Goal: Task Accomplishment & Management: Complete application form

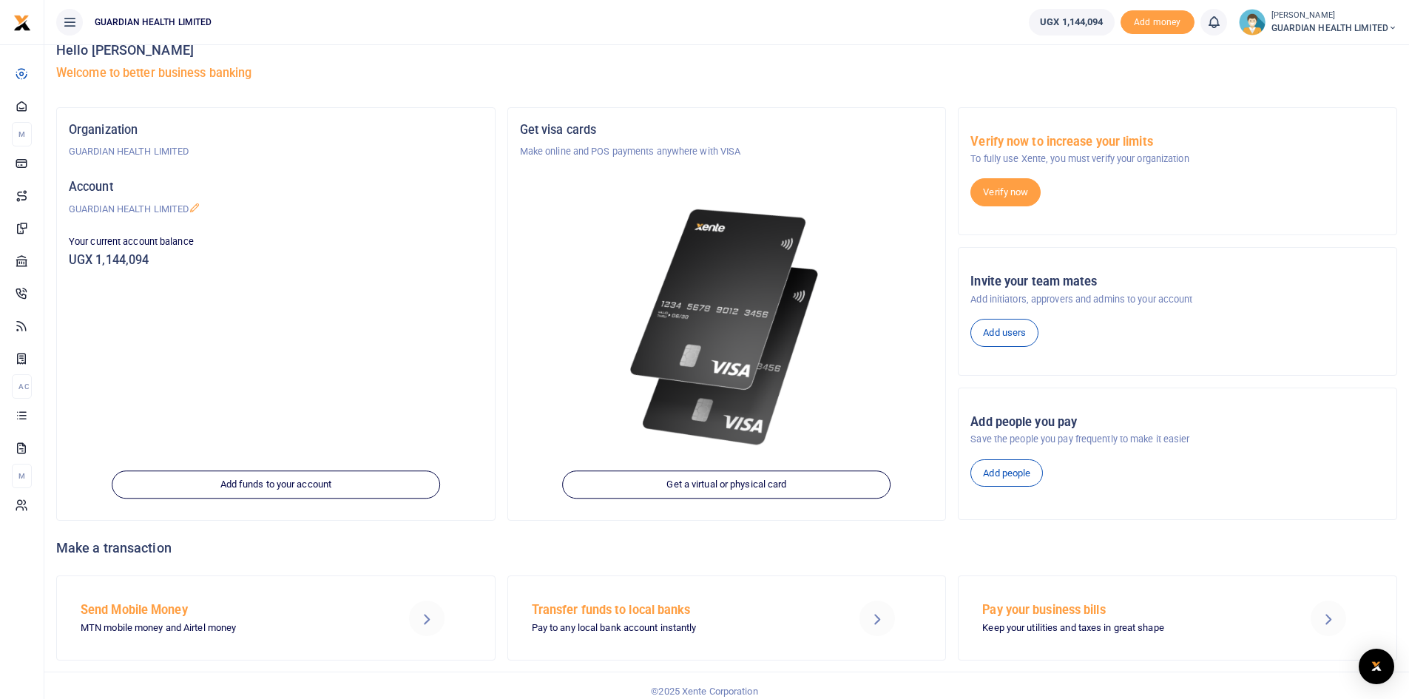
scroll to position [33, 0]
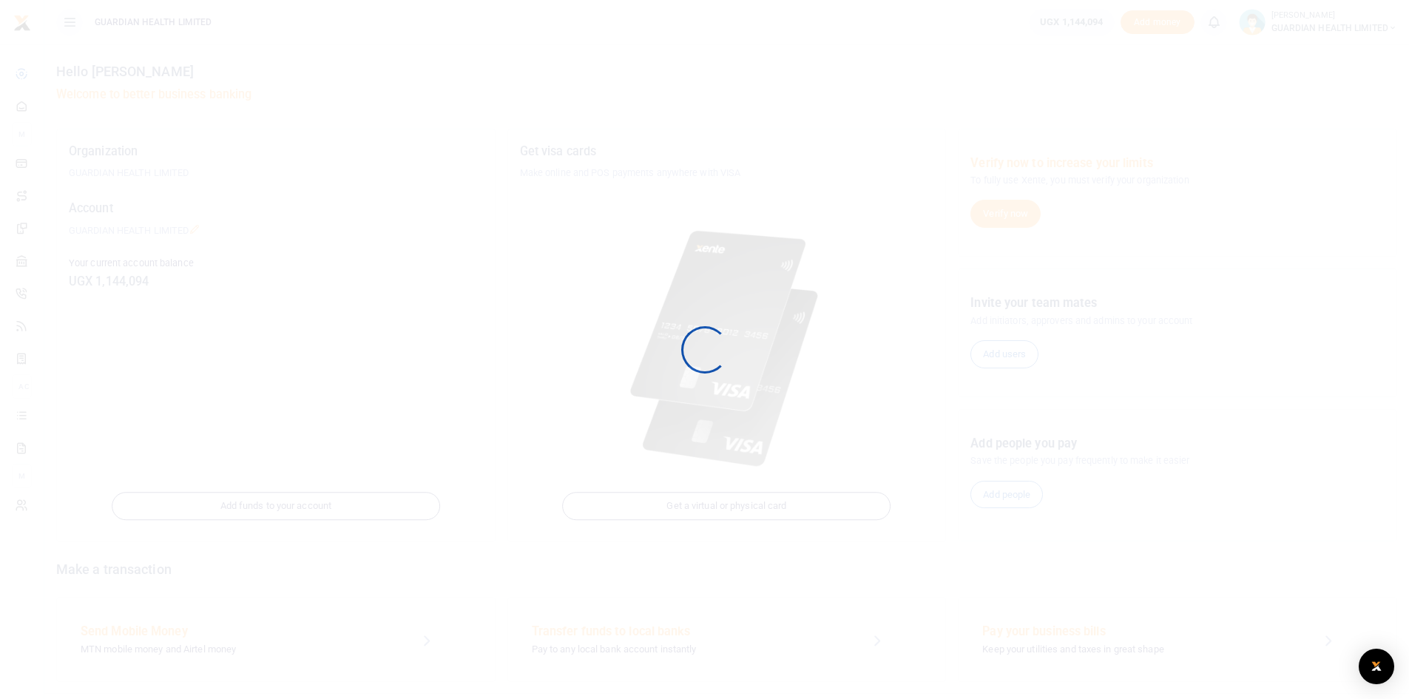
scroll to position [33, 0]
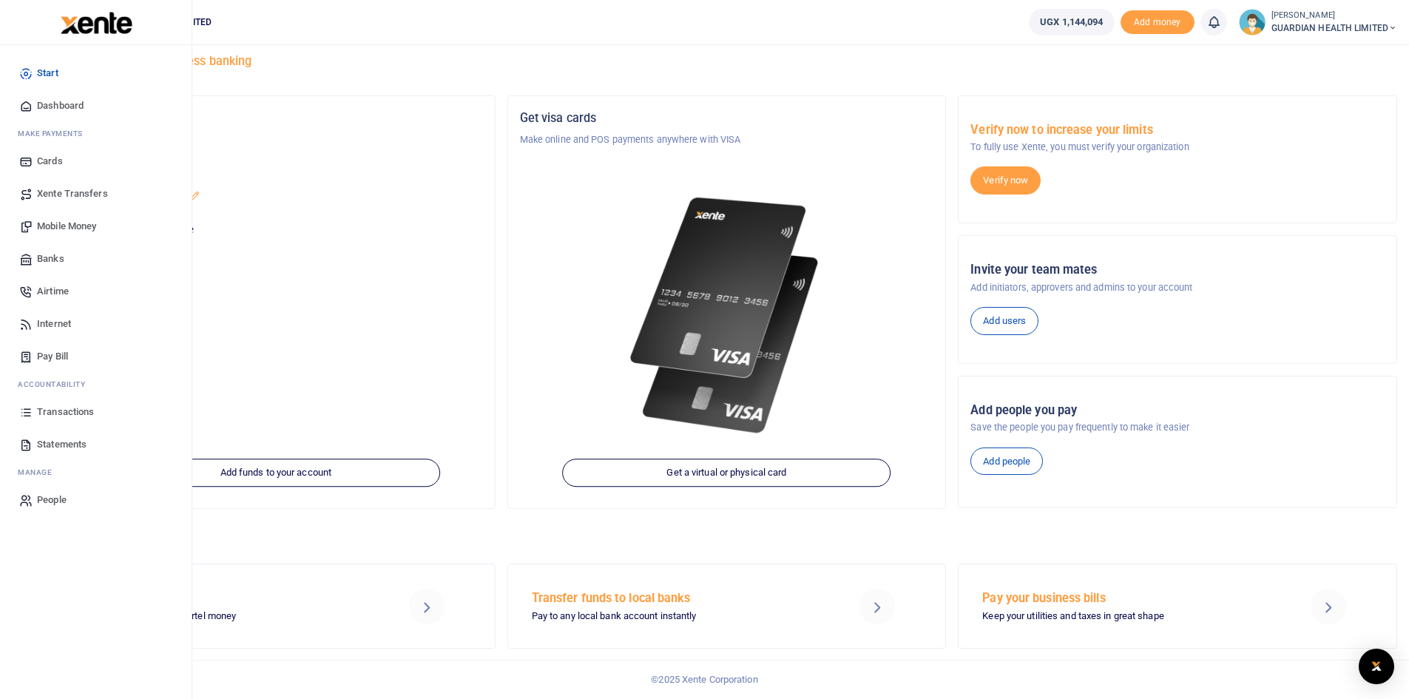
click at [92, 225] on span "Mobile Money" at bounding box center [66, 226] width 59 height 15
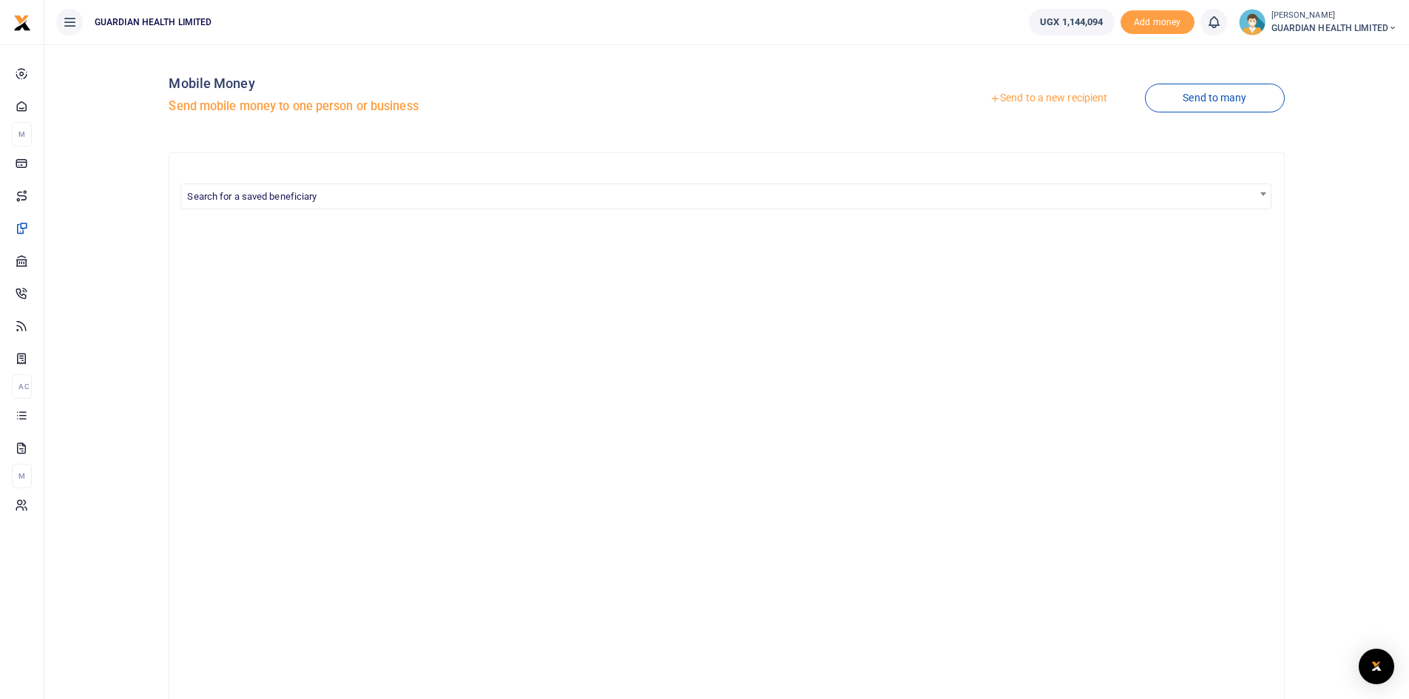
click at [1060, 100] on link "Send to a new recipient" at bounding box center [1048, 98] width 193 height 27
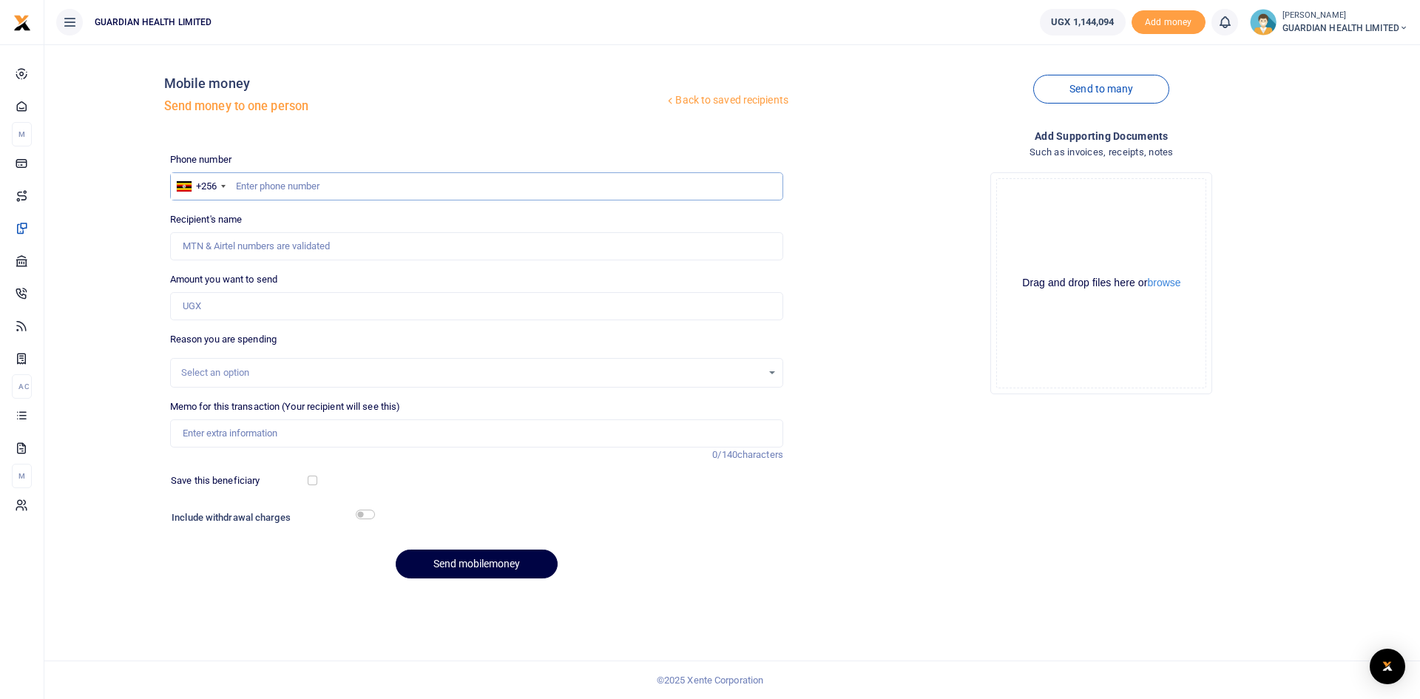
paste input "770832163"
type input "770832163"
click at [235, 187] on input "770832163" at bounding box center [476, 186] width 613 height 28
type input "Stella Niwomurungi"
type input "770832163"
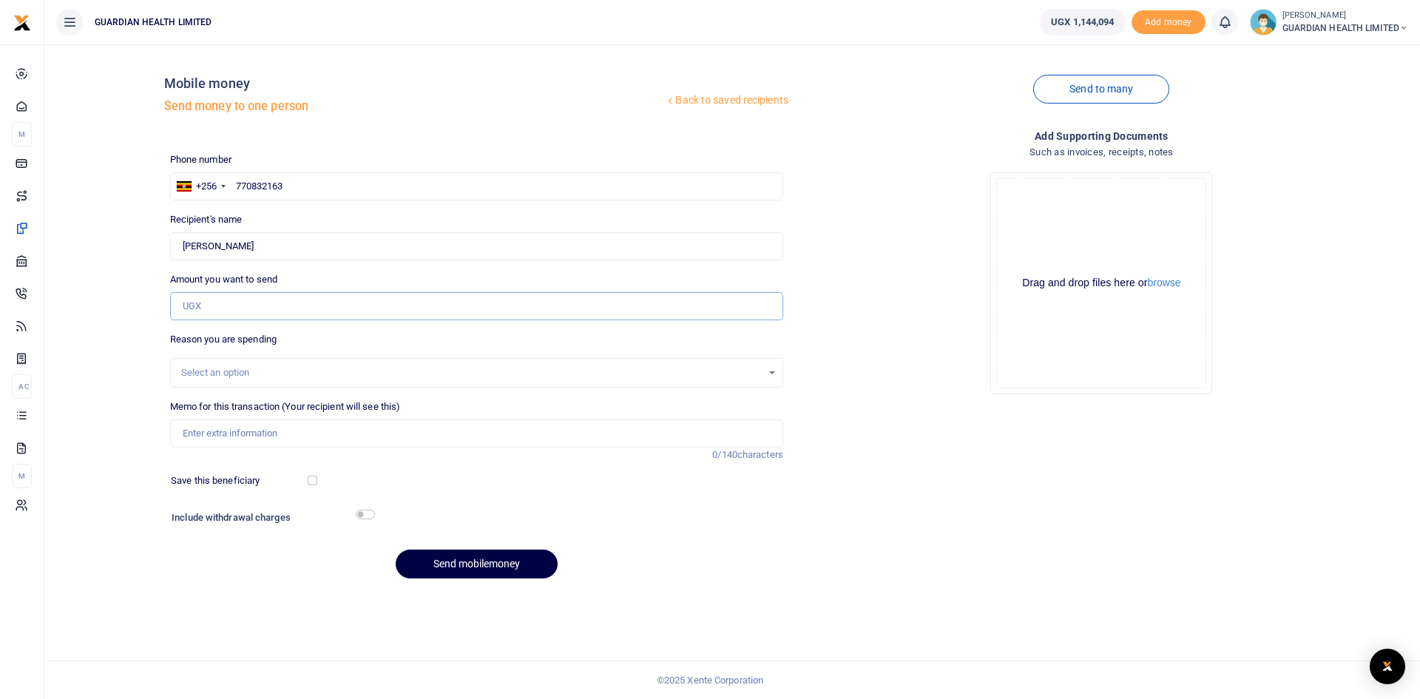
click at [203, 304] on input "Amount you want to send" at bounding box center [476, 306] width 613 height 28
type input "56,133"
click at [224, 374] on div "Select an option" at bounding box center [471, 372] width 581 height 15
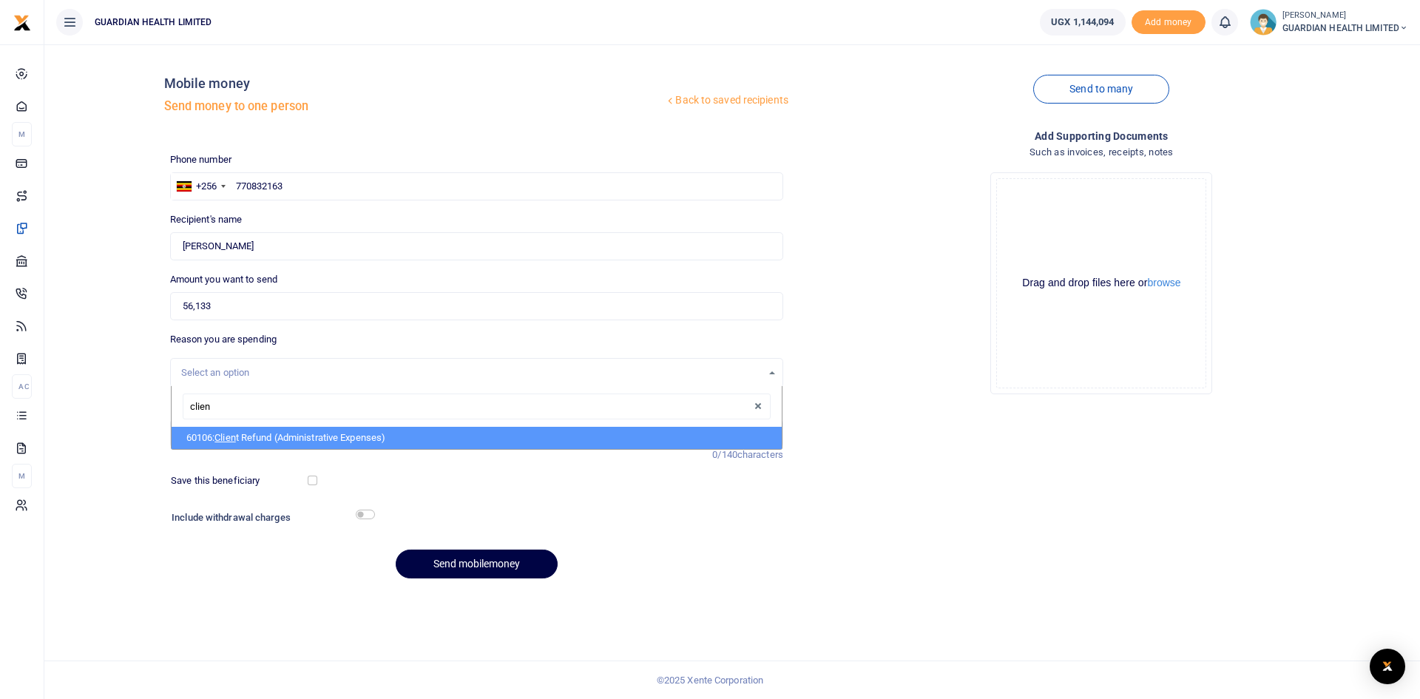
type input "client"
click at [236, 438] on span "Client" at bounding box center [227, 437] width 24 height 11
select select "5411"
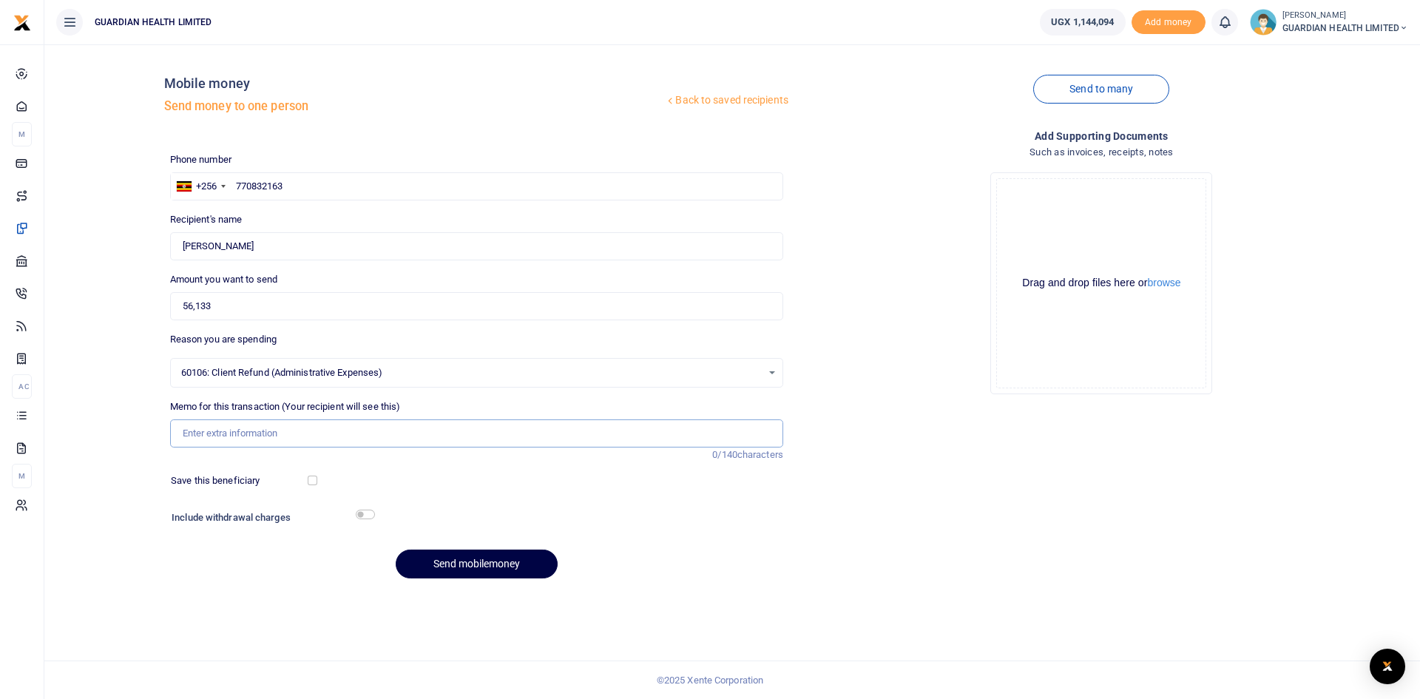
click at [243, 431] on input "Memo for this transaction (Your recipient will see this)" at bounding box center [476, 433] width 613 height 28
type input "Kiruddu client refund"
click at [468, 564] on button "Send mobilemoney" at bounding box center [477, 564] width 162 height 29
click at [276, 189] on input "text" at bounding box center [476, 186] width 613 height 28
type input "783266767"
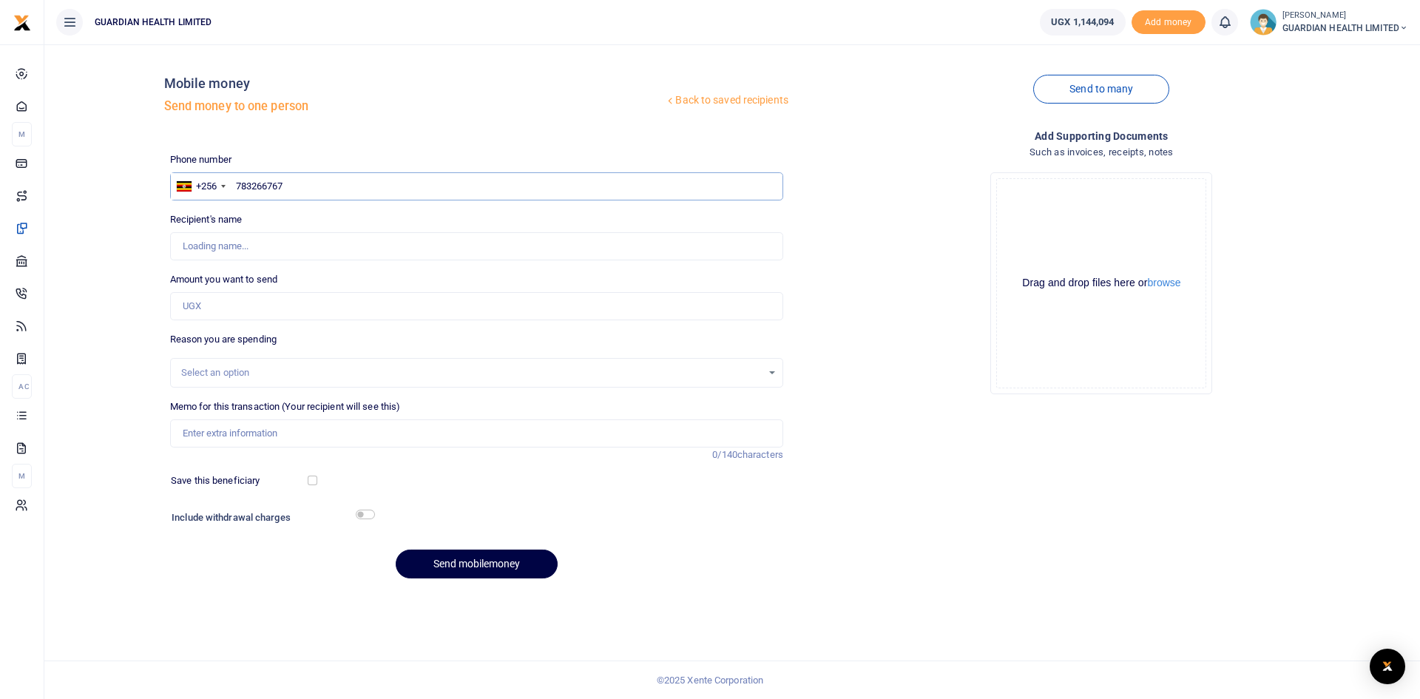
type input "Unity Amutuheire"
type input "783266767"
click at [314, 310] on input "Amount you want to send" at bounding box center [476, 306] width 613 height 28
click at [275, 310] on input "Amount you want to send" at bounding box center [476, 306] width 613 height 28
type input "50,000"
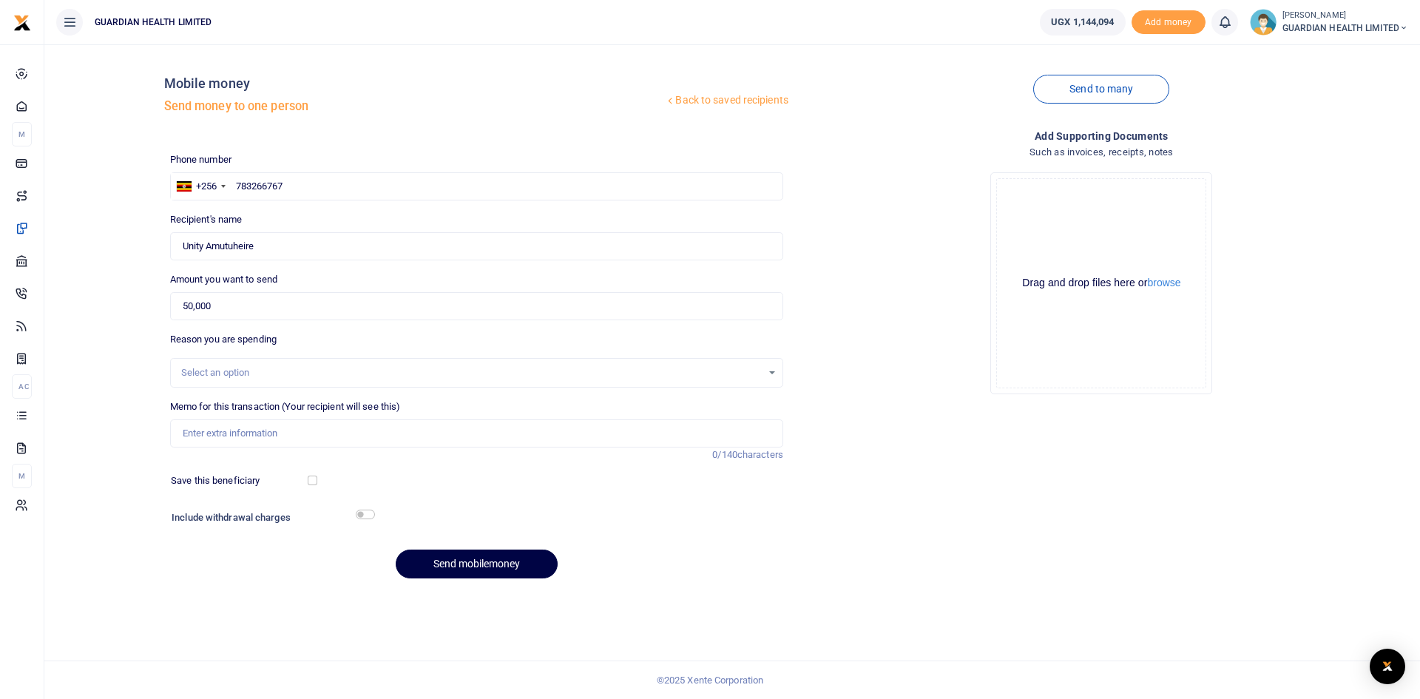
click at [252, 369] on div "Select an option" at bounding box center [471, 372] width 581 height 15
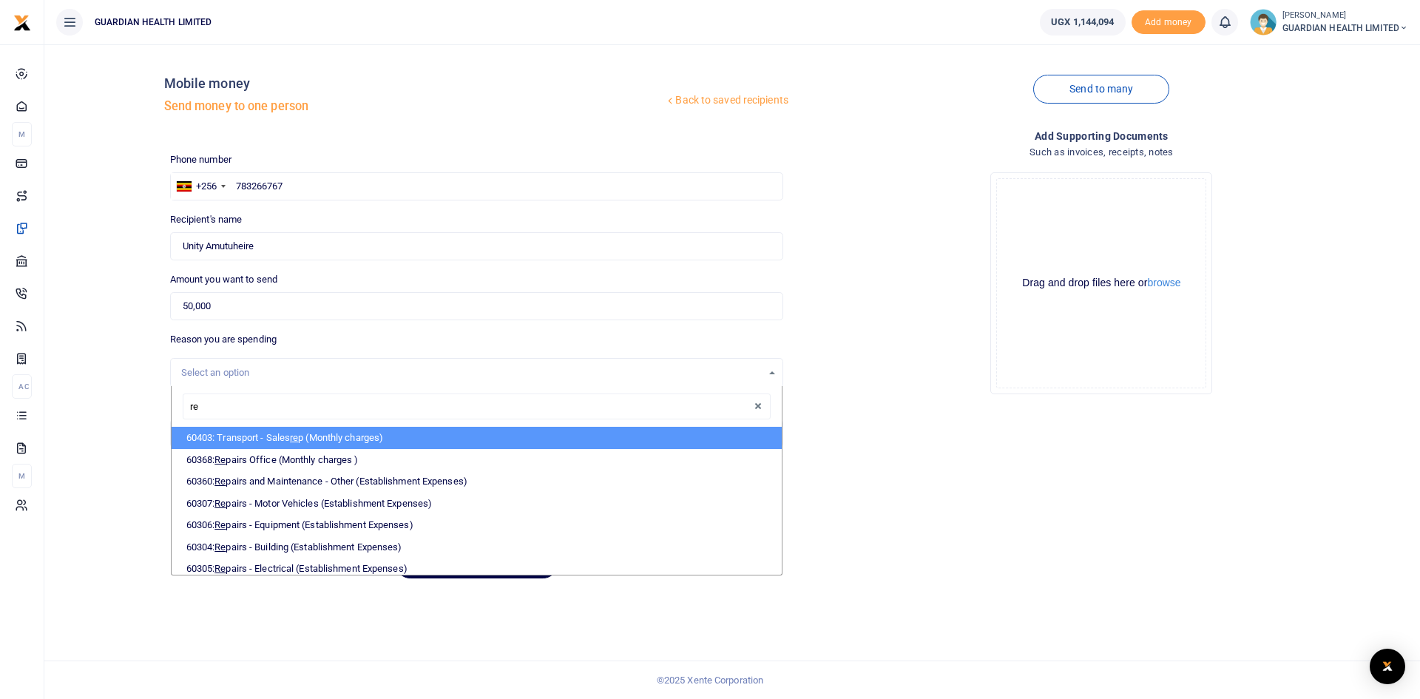
type input "rep"
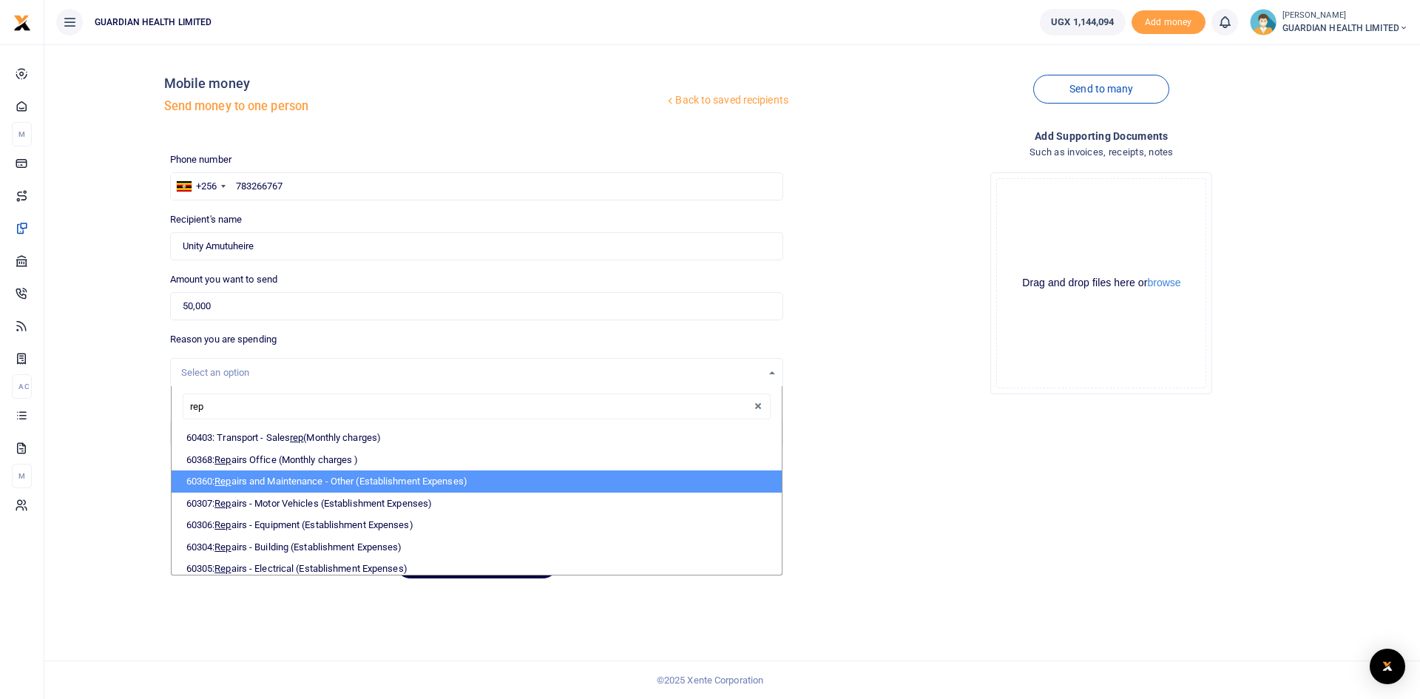
click at [340, 473] on li "60360: Rep airs and Maintenance - Other (Establishment Expenses)" at bounding box center [477, 481] width 610 height 22
select select "5386"
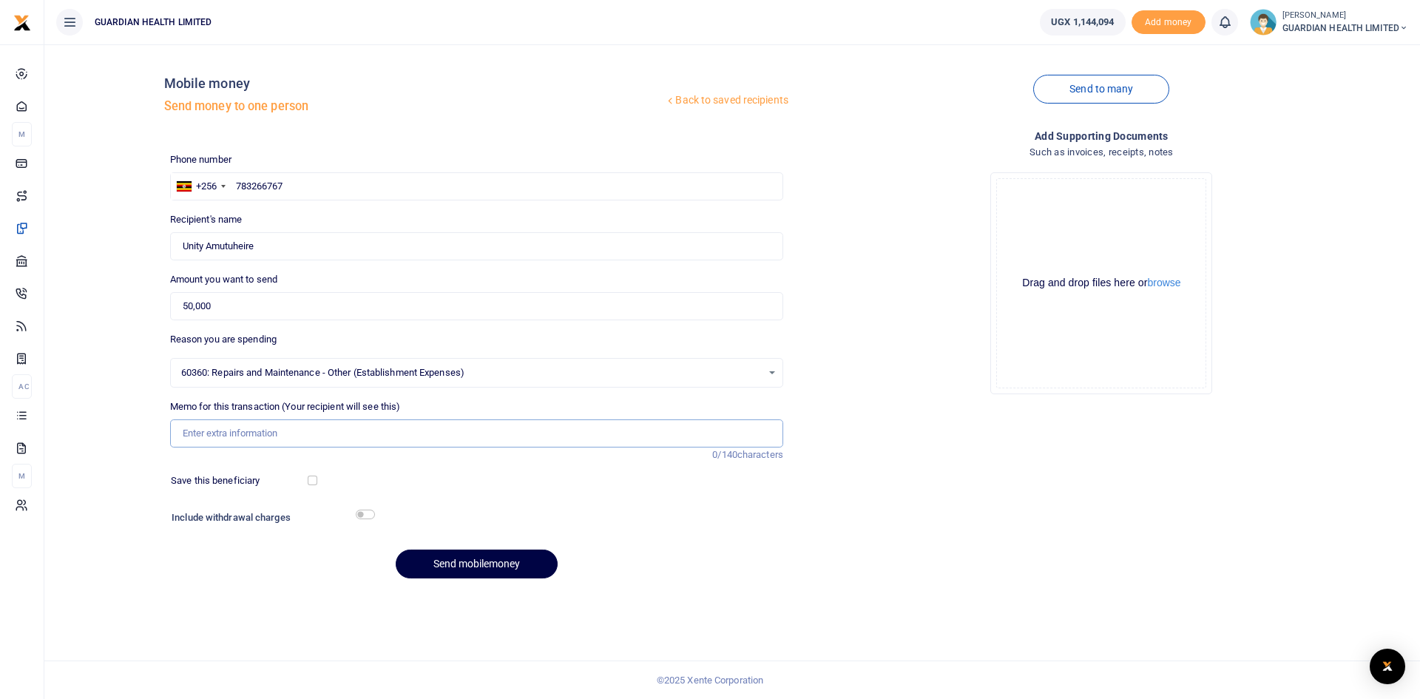
click at [249, 431] on input "Memo for this transaction (Your recipient will see this)" at bounding box center [476, 433] width 613 height 28
type input "Kiruddu Toilet repairs"
click at [316, 479] on input "checkbox" at bounding box center [313, 481] width 10 height 10
checkbox input "true"
click at [361, 515] on input "checkbox" at bounding box center [365, 515] width 19 height 10
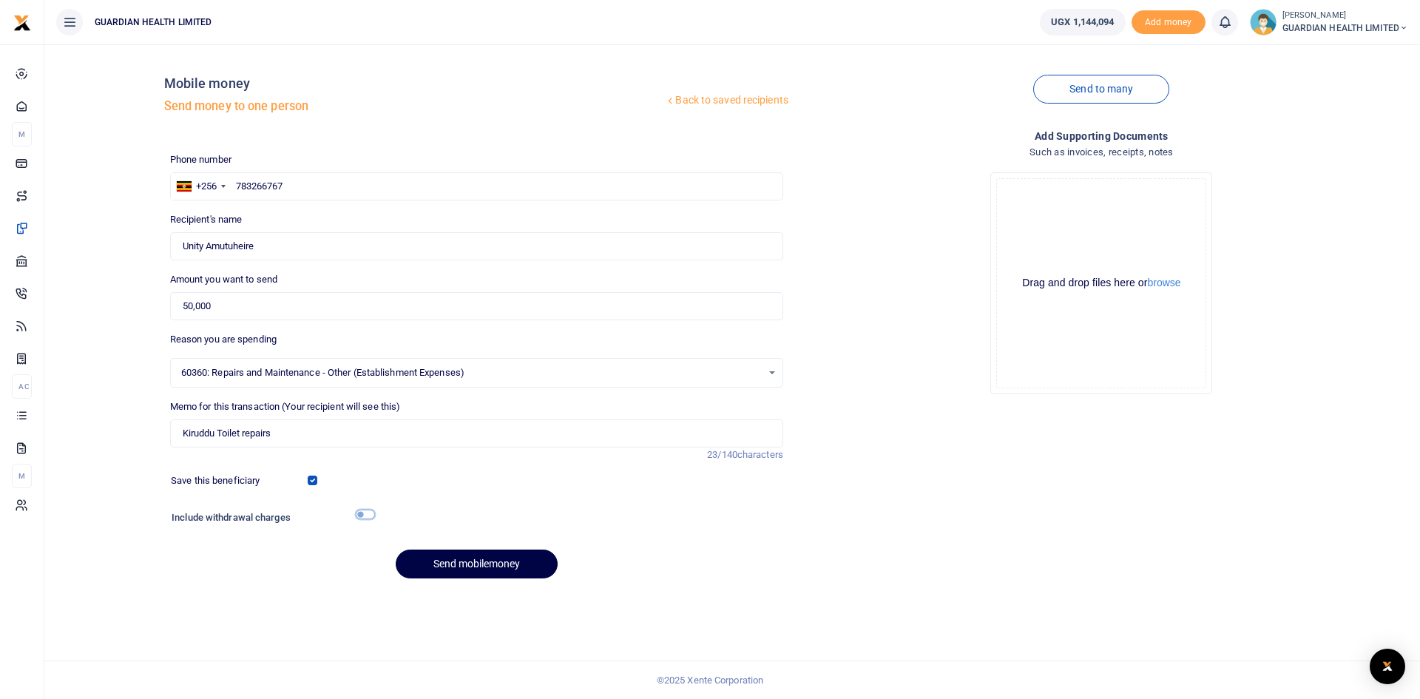
checkbox input "true"
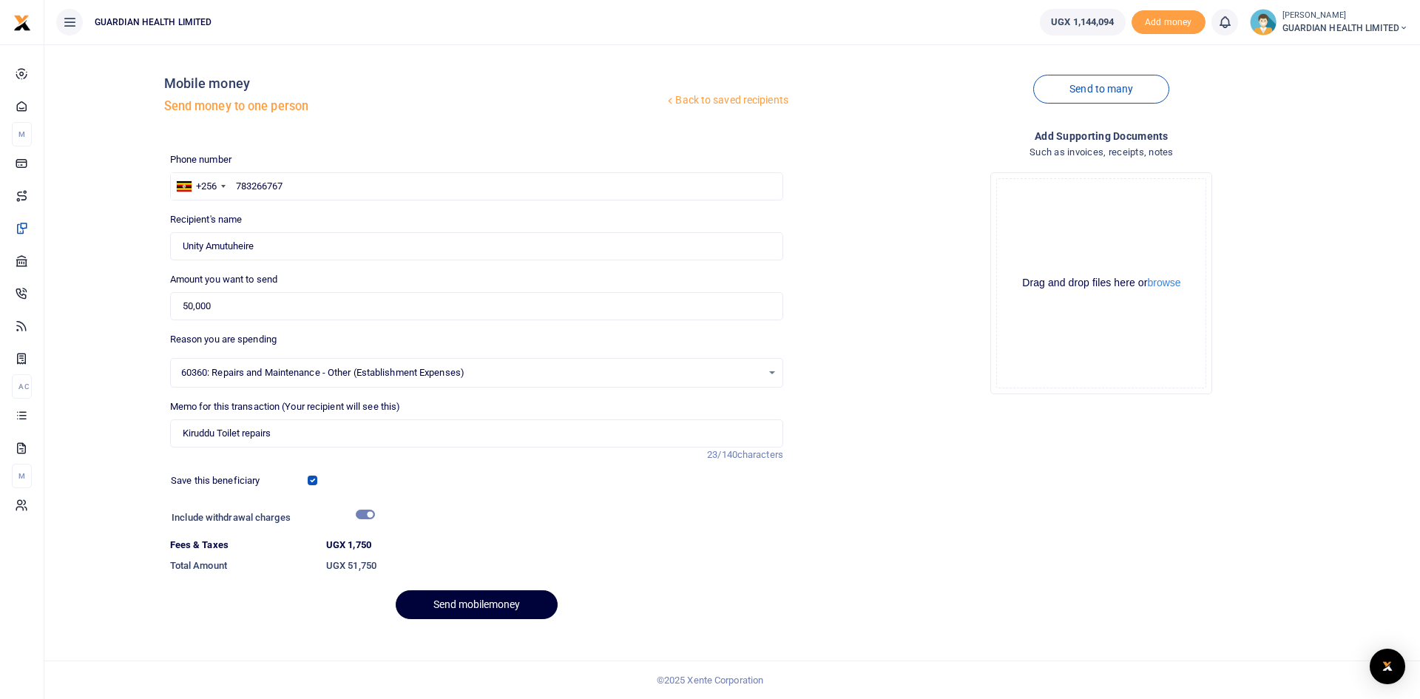
click at [470, 604] on button "Send mobilemoney" at bounding box center [477, 604] width 162 height 29
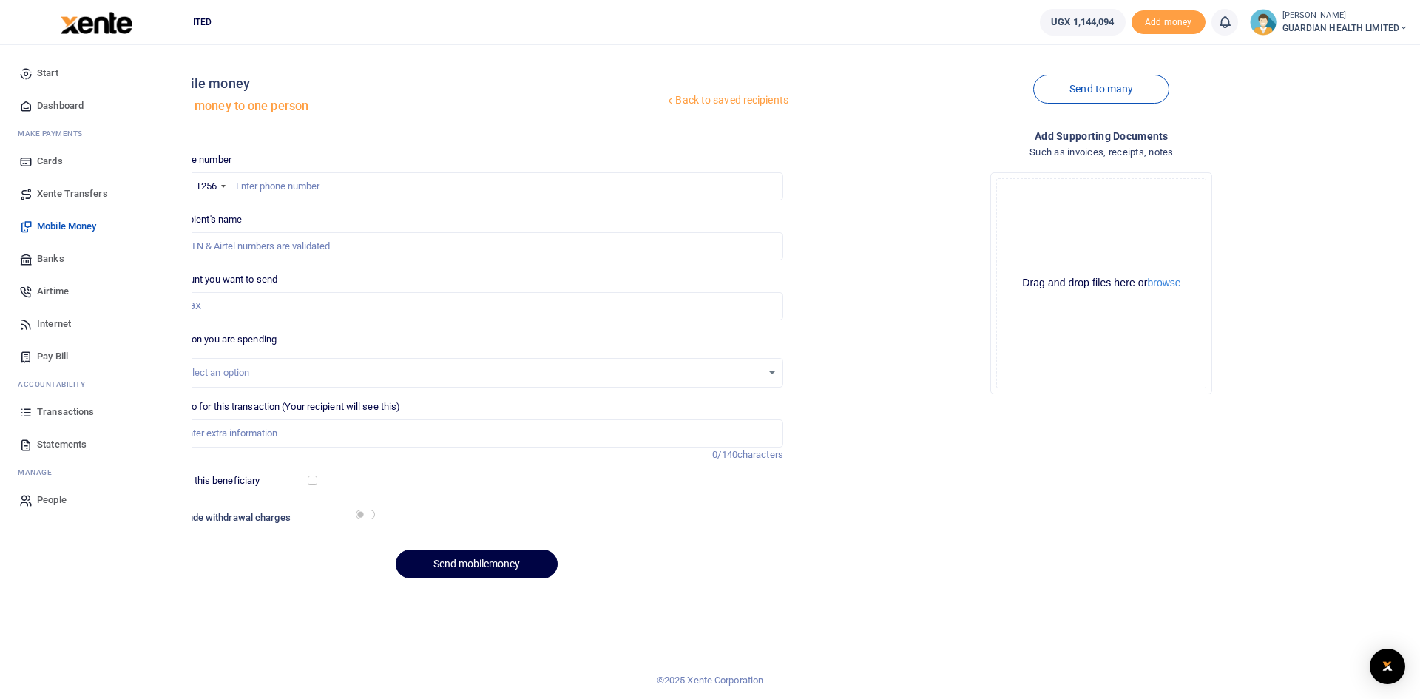
click at [60, 101] on span "Dashboard" at bounding box center [60, 105] width 47 height 15
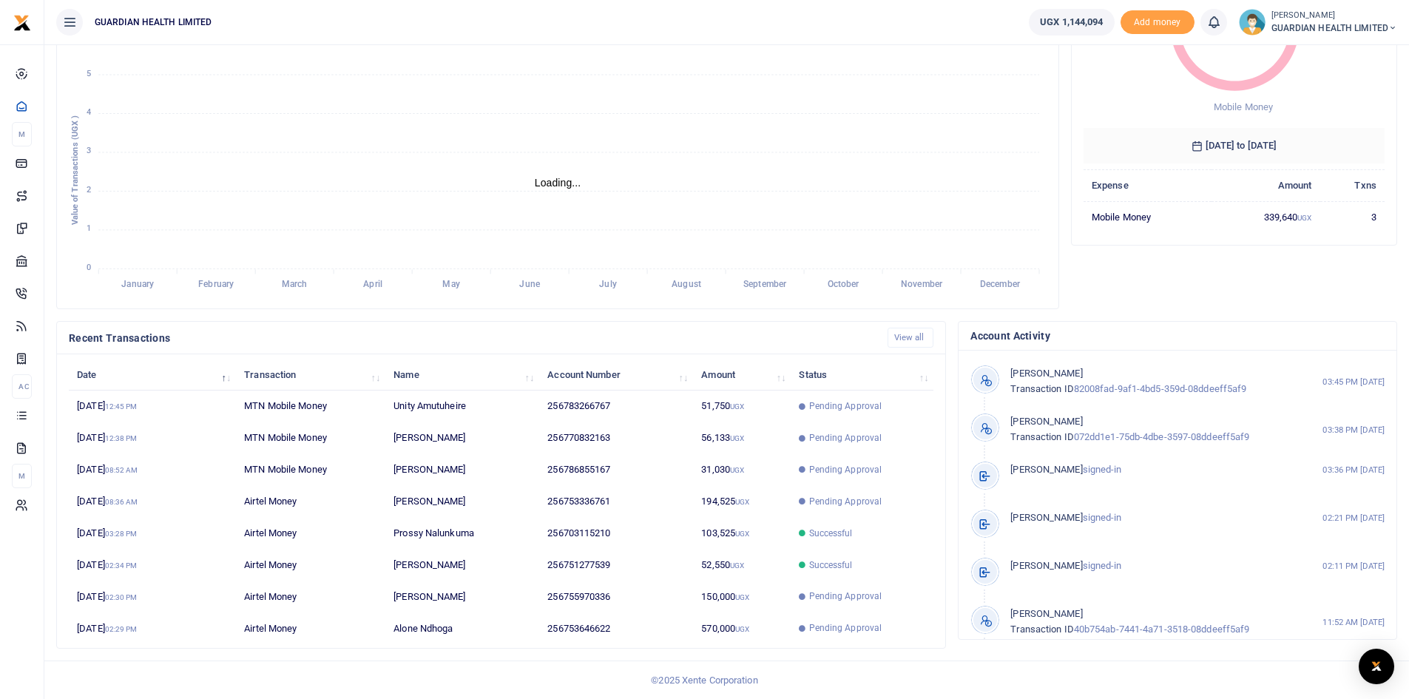
scroll to position [12, 12]
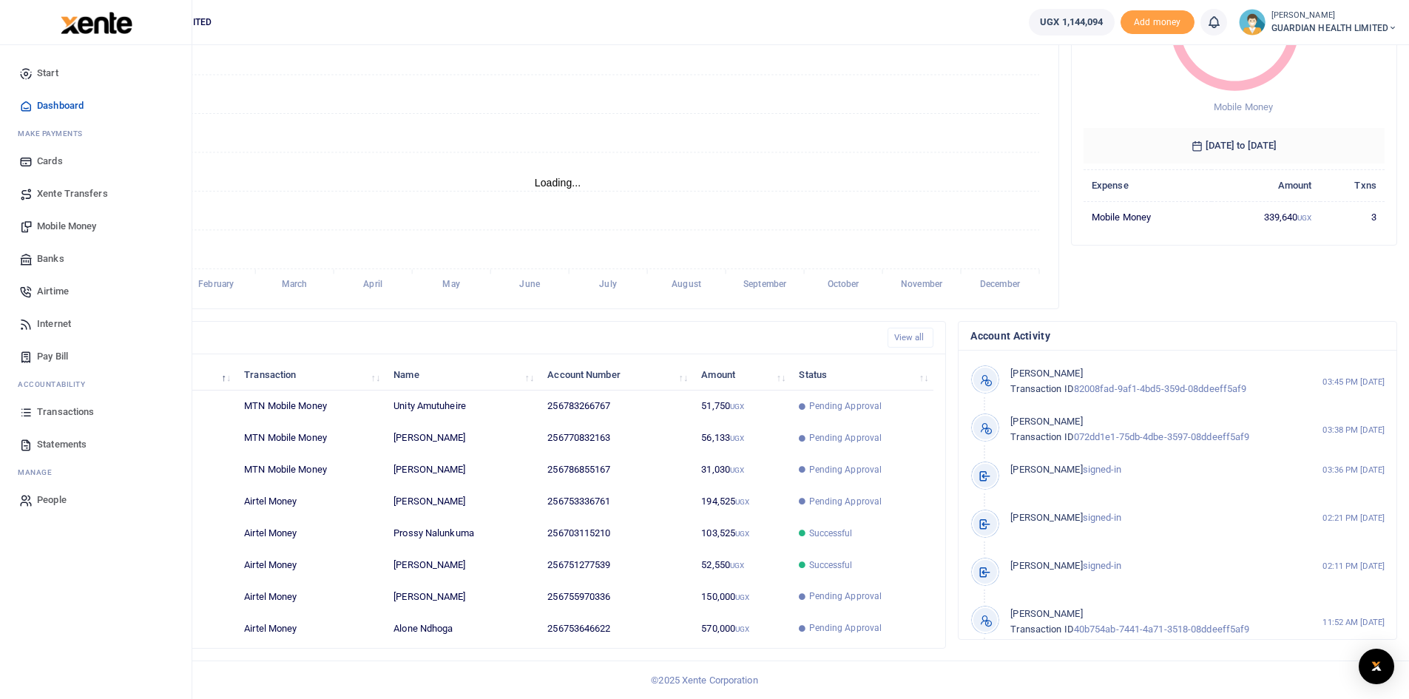
click at [64, 226] on span "Mobile Money" at bounding box center [66, 226] width 59 height 15
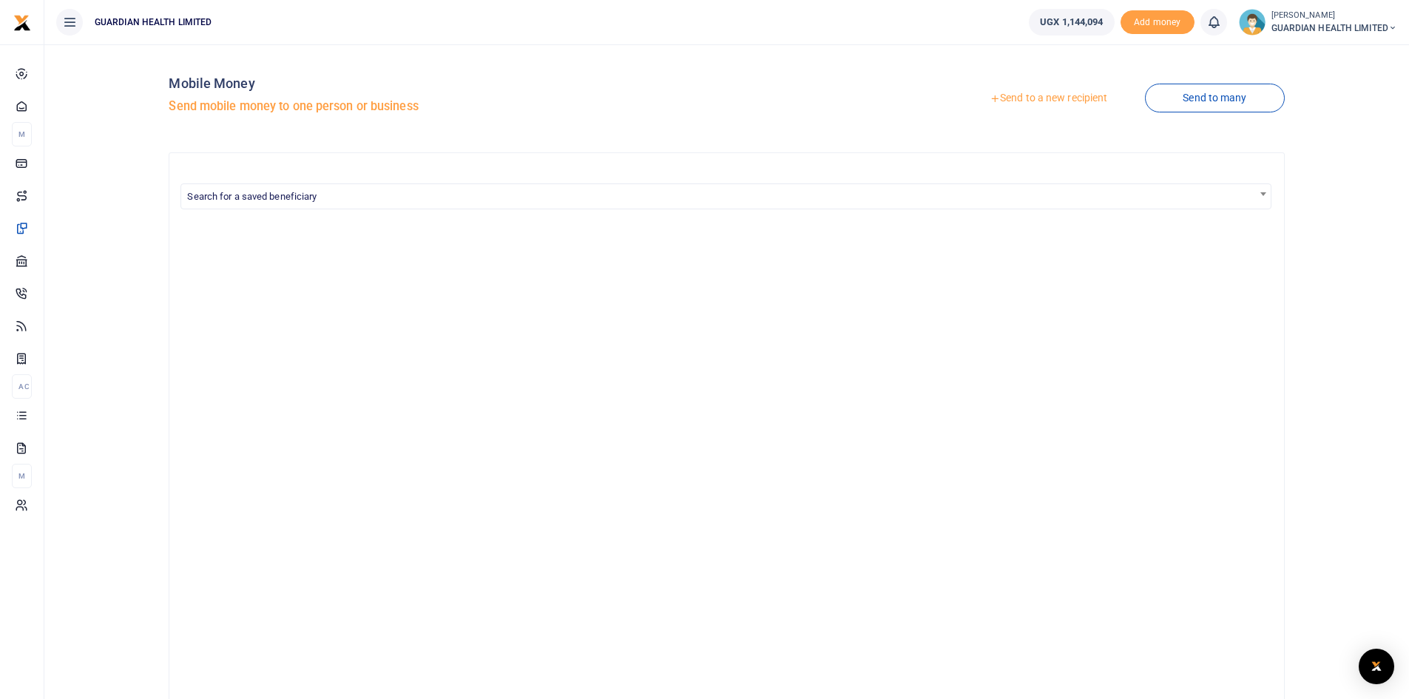
click at [1030, 101] on link "Send to a new recipient" at bounding box center [1048, 98] width 193 height 27
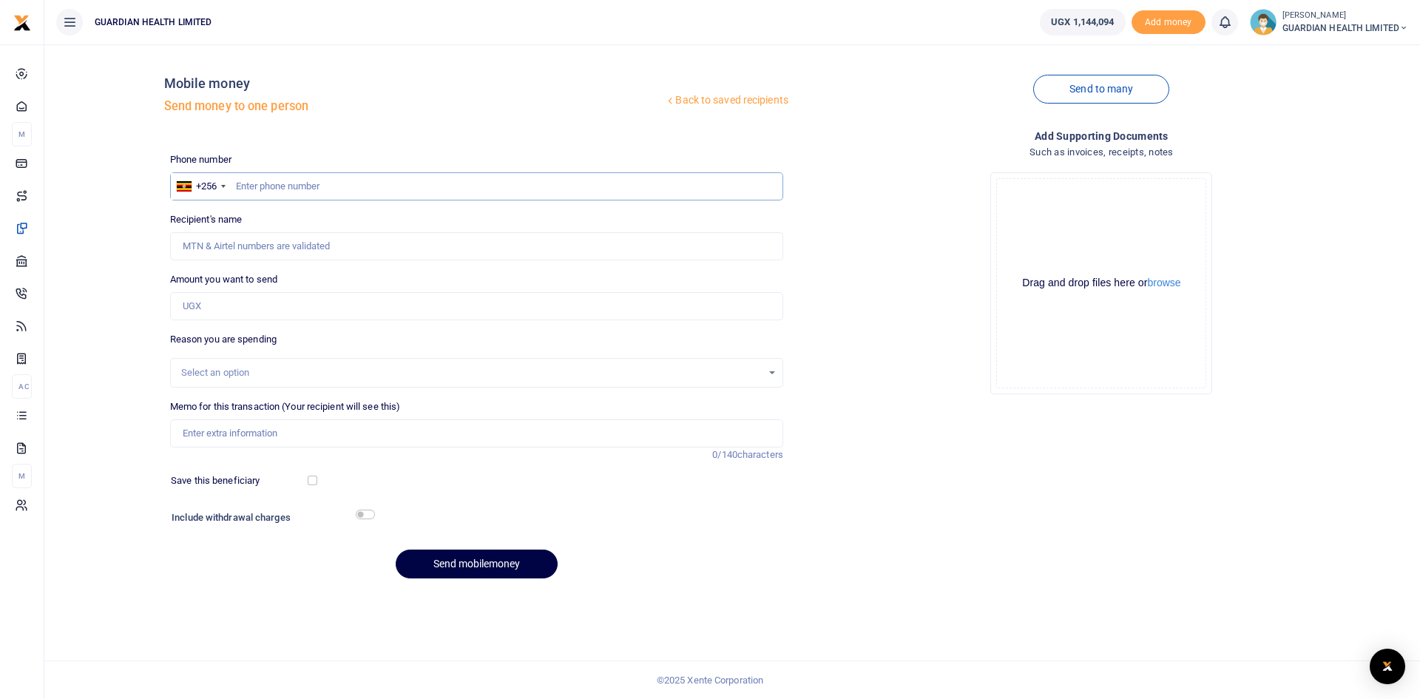
paste input "772408947"
type input "772408947"
click at [237, 184] on input "772408947" at bounding box center [476, 186] width 613 height 28
type input "[PERSON_NAME]"
type input "772408947"
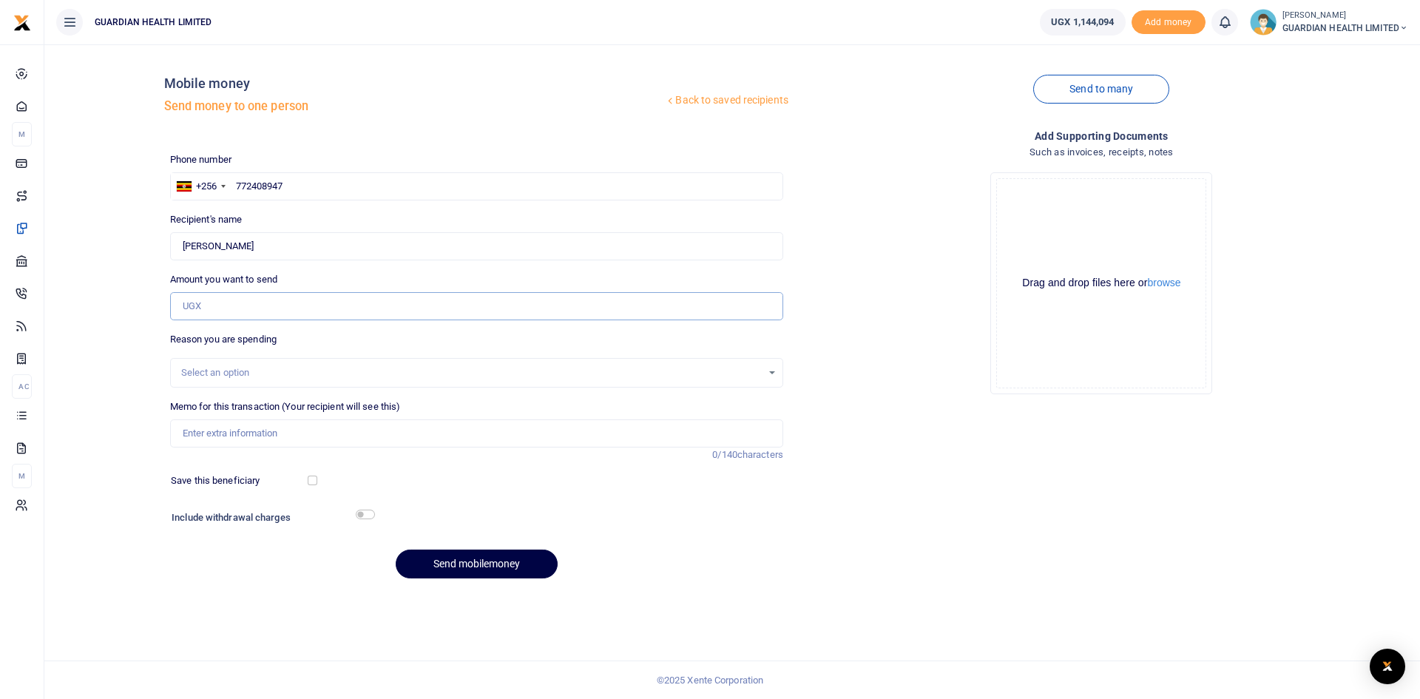
click at [239, 305] on input "Amount you want to send" at bounding box center [476, 306] width 613 height 28
type input "120,000"
click at [248, 378] on div "Select an option" at bounding box center [471, 372] width 581 height 15
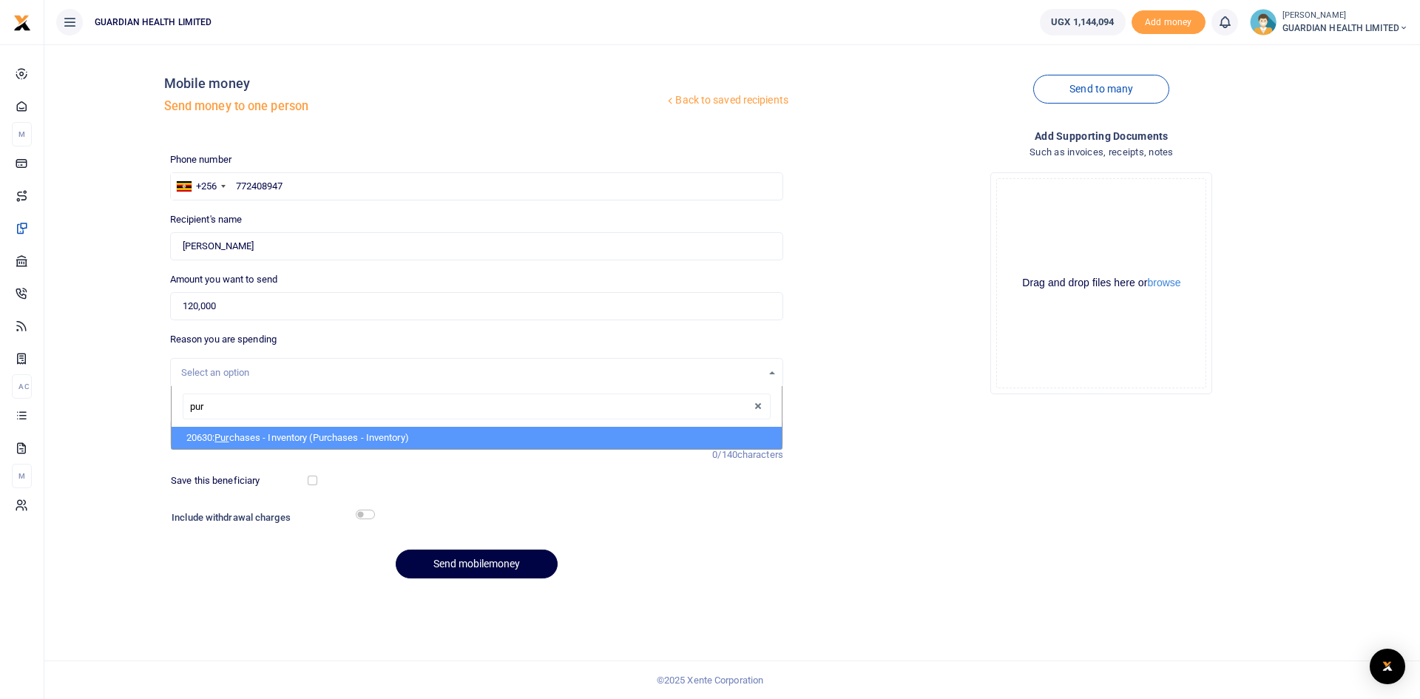
type input "purc"
click at [269, 442] on li "20630: Purc hases - Inventory (Purchases - Inventory)" at bounding box center [477, 438] width 610 height 22
select select "5402"
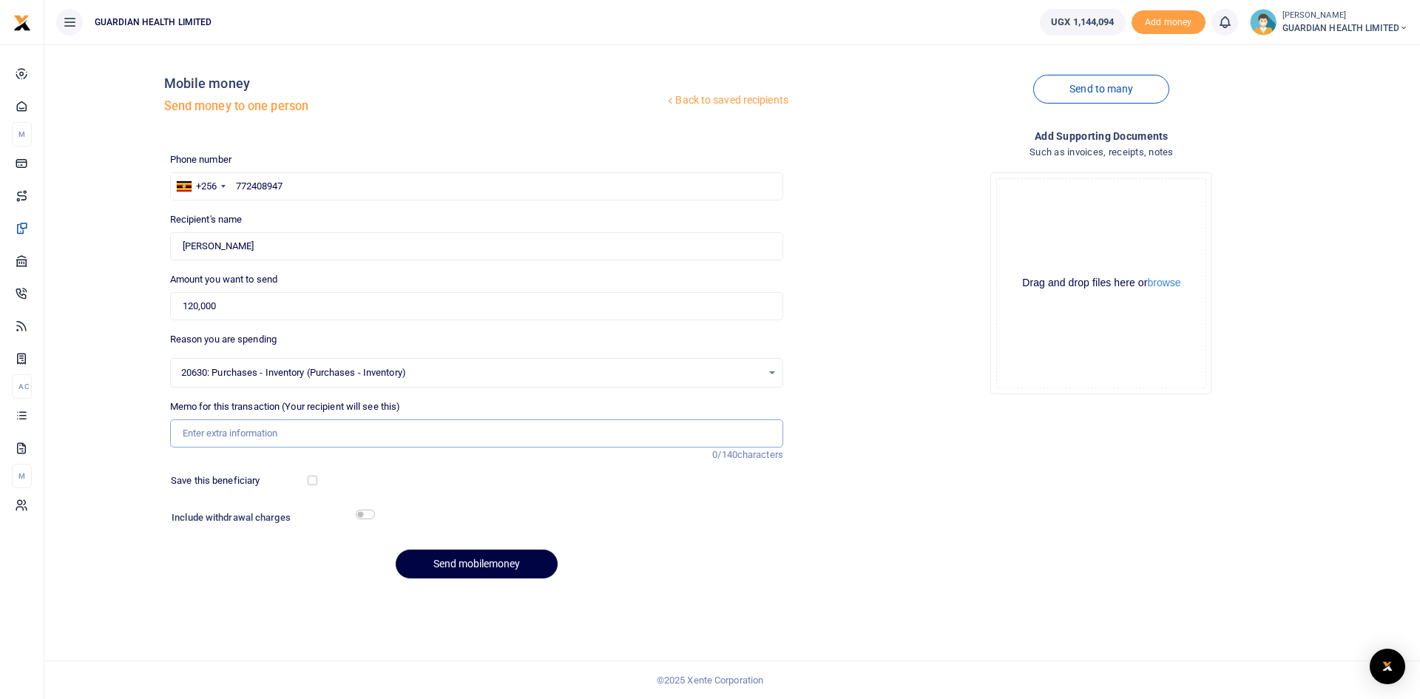
click at [246, 430] on input "Memo for this transaction (Your recipient will see this)" at bounding box center [476, 433] width 613 height 28
type input "First Pharmacy Cash Purchase"
click at [314, 482] on input "checkbox" at bounding box center [313, 481] width 10 height 10
checkbox input "true"
click at [362, 513] on input "checkbox" at bounding box center [365, 515] width 19 height 10
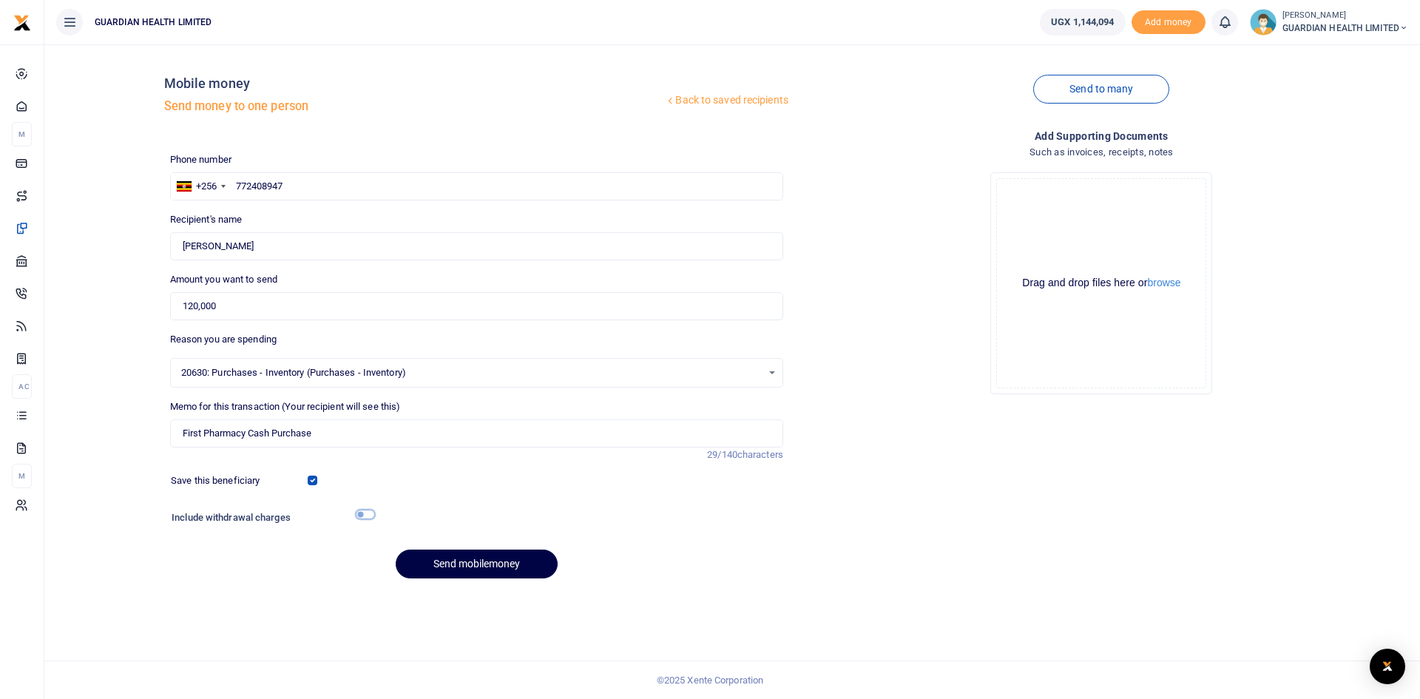
checkbox input "true"
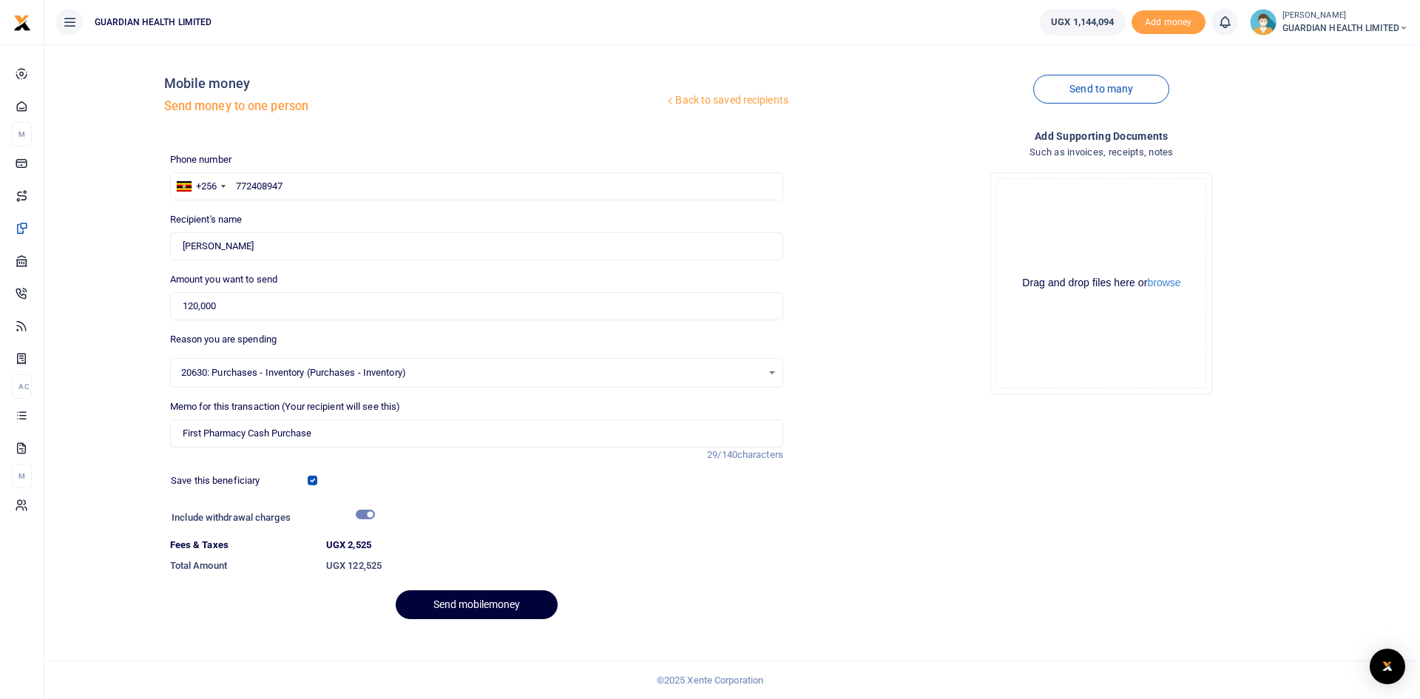
click at [459, 602] on button "Send mobilemoney" at bounding box center [477, 604] width 162 height 29
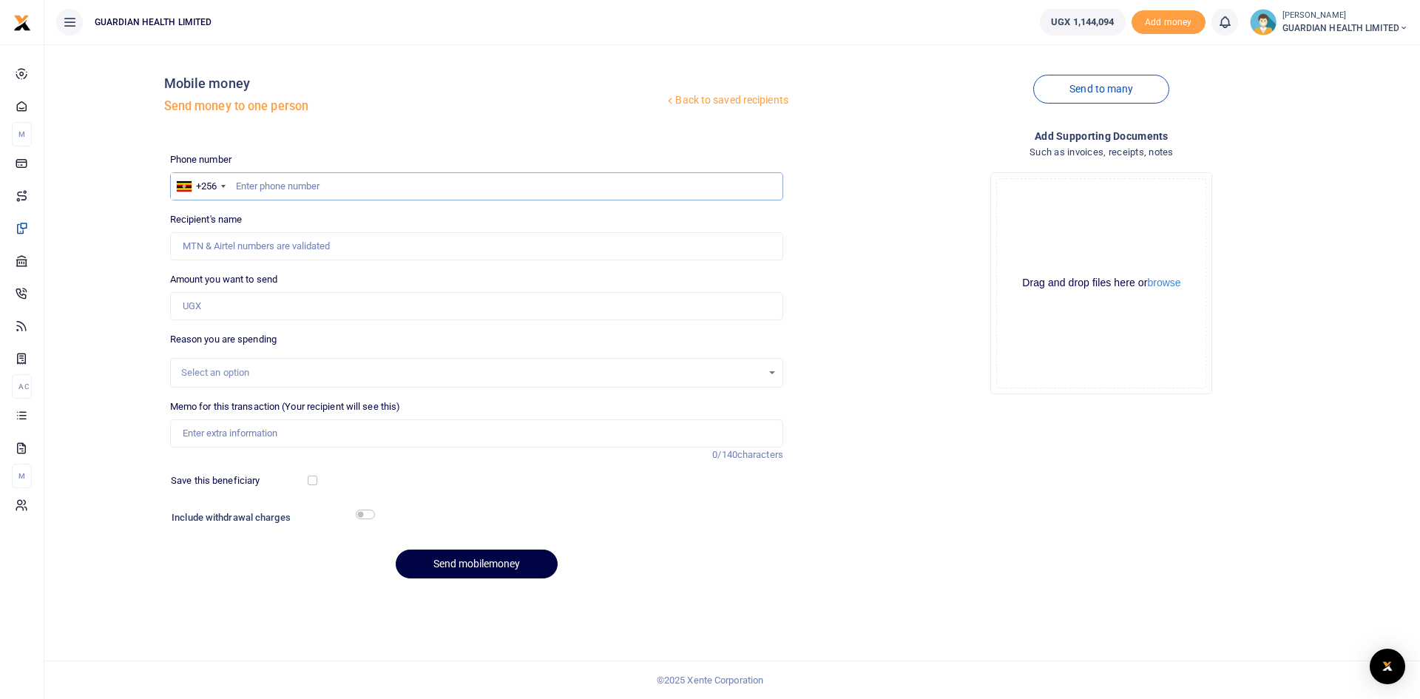
click at [310, 189] on input "text" at bounding box center [476, 186] width 613 height 28
type input "765182000"
type input "[PERSON_NAME]"
type input "765182000"
click at [195, 302] on input "Amount you want to send" at bounding box center [476, 306] width 613 height 28
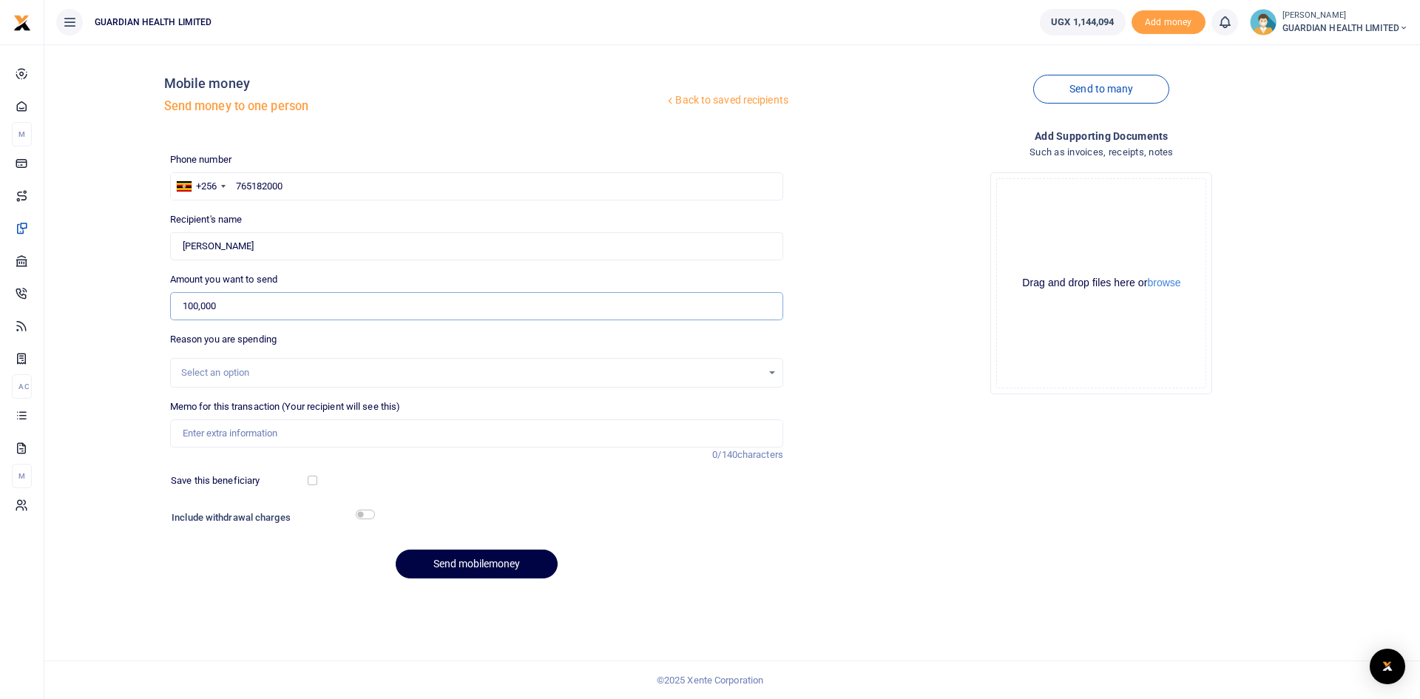
type input "100,000"
click at [226, 372] on div "Select an option" at bounding box center [471, 372] width 581 height 15
type input "staff ad"
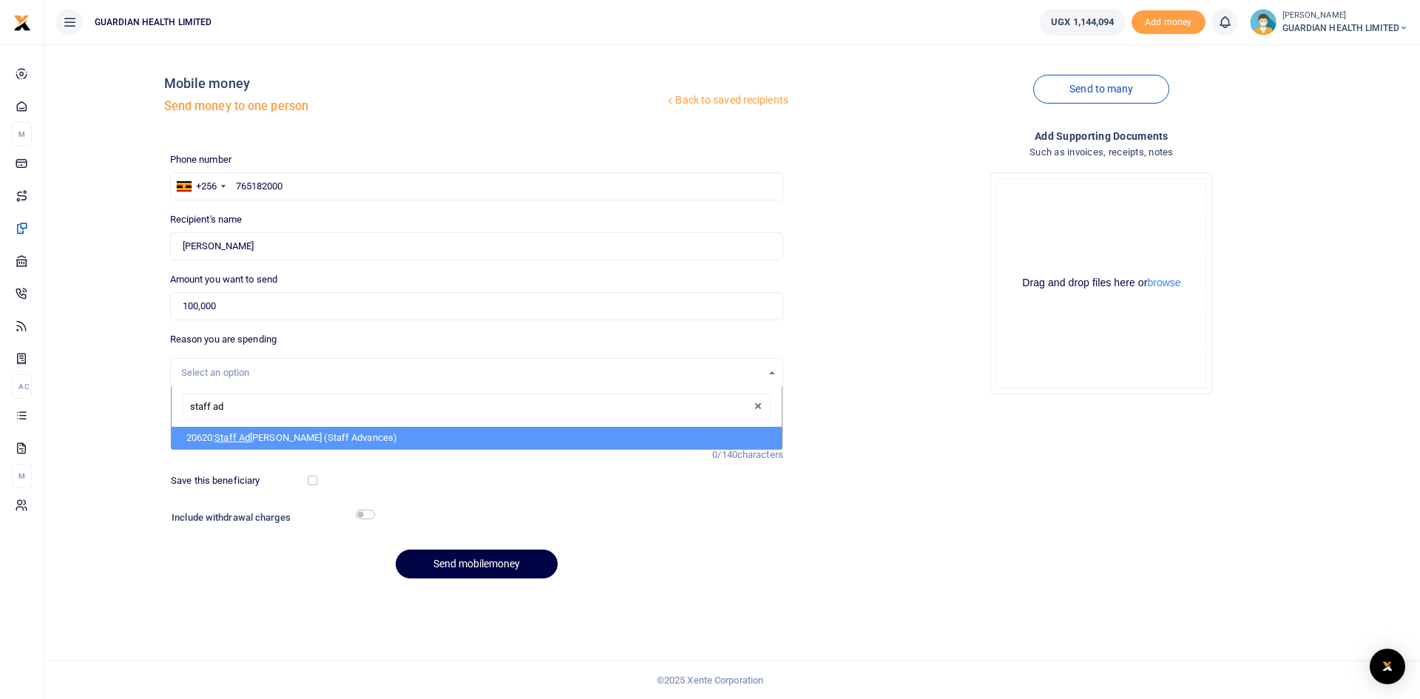
click at [248, 439] on span "Staff Ad" at bounding box center [233, 437] width 36 height 11
select select "5401"
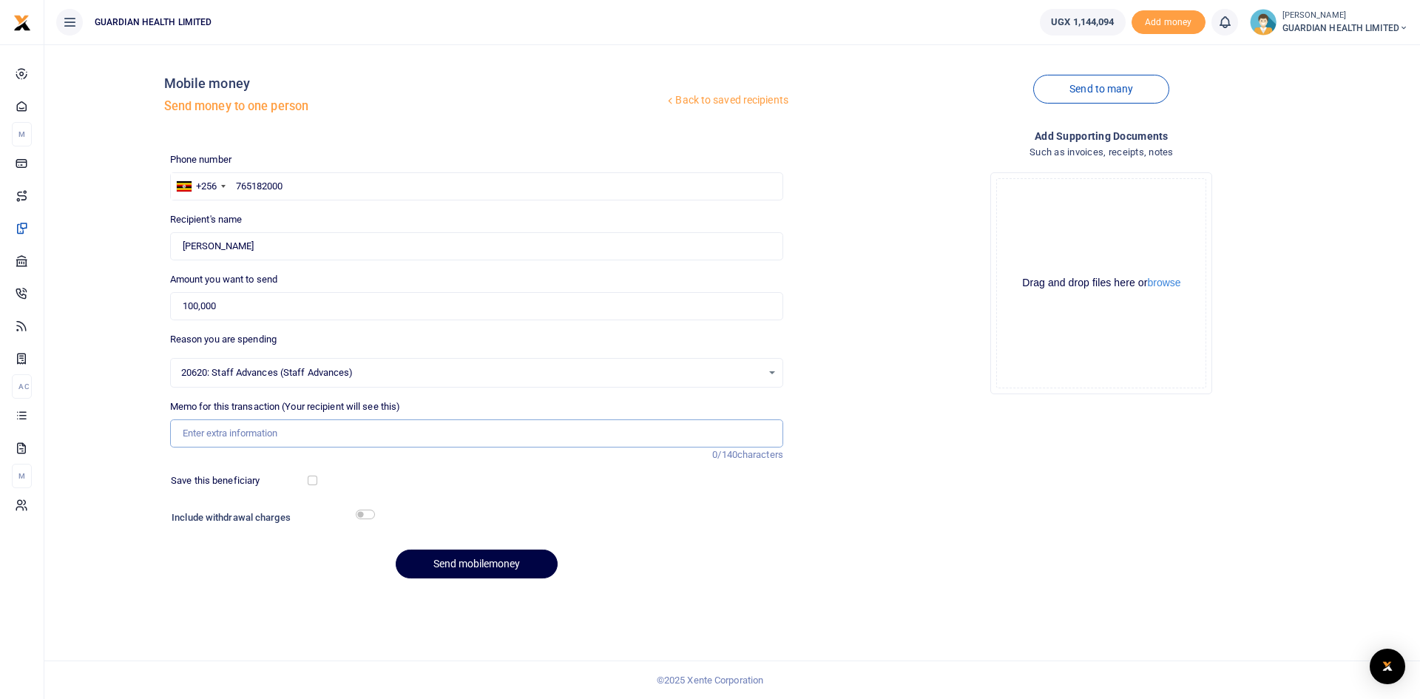
click at [225, 428] on input "Memo for this transaction (Your recipient will see this)" at bounding box center [476, 433] width 613 height 28
type input "Salary advance for Truthy Warehouse Inventory Assistant"
click at [310, 480] on input "checkbox" at bounding box center [313, 481] width 10 height 10
checkbox input "true"
drag, startPoint x: 365, startPoint y: 512, endPoint x: 368, endPoint y: 524, distance: 12.2
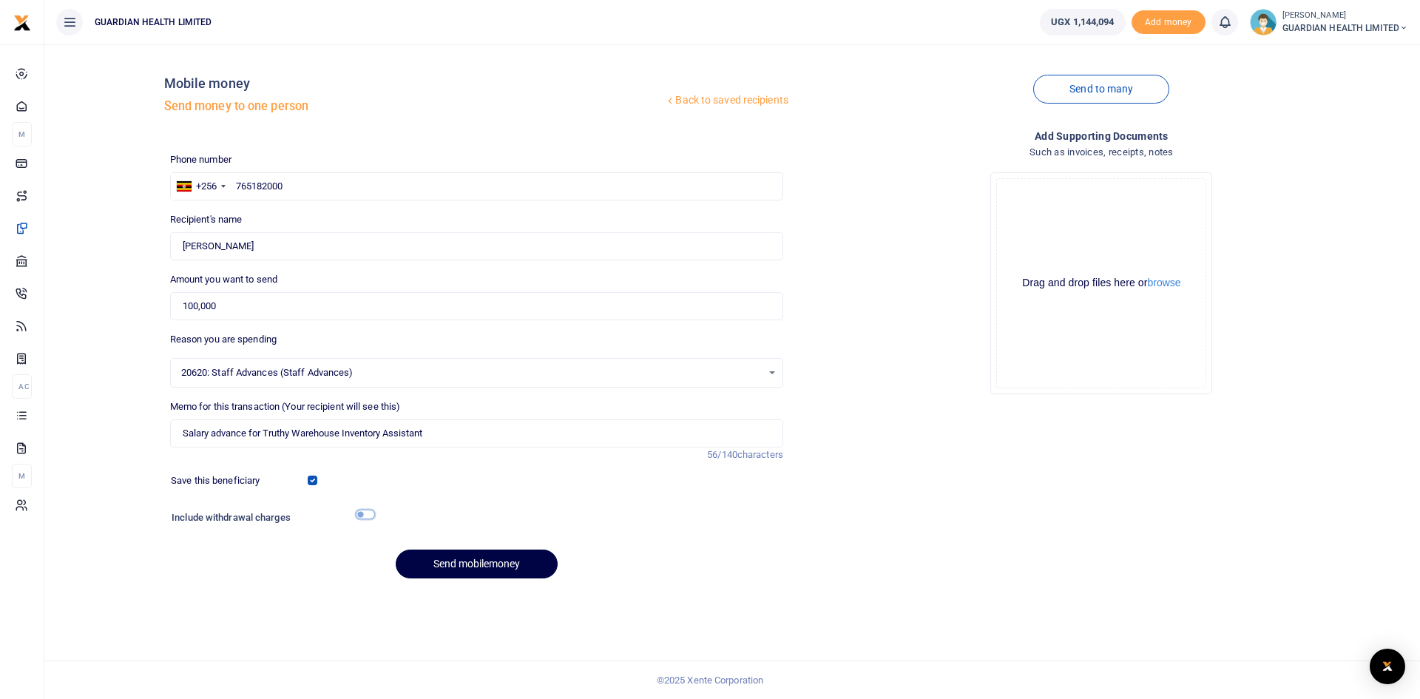
click at [365, 512] on input "checkbox" at bounding box center [365, 515] width 19 height 10
checkbox input "true"
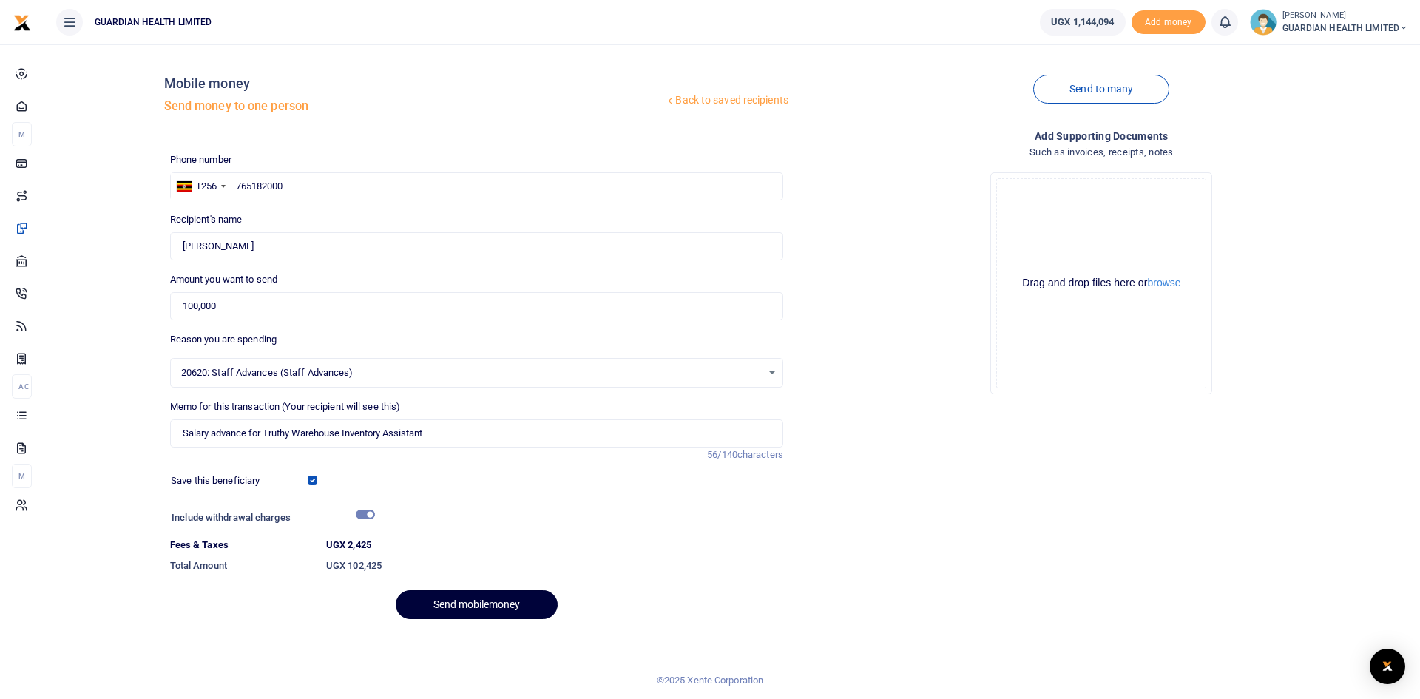
click at [461, 606] on button "Send mobilemoney" at bounding box center [477, 604] width 162 height 29
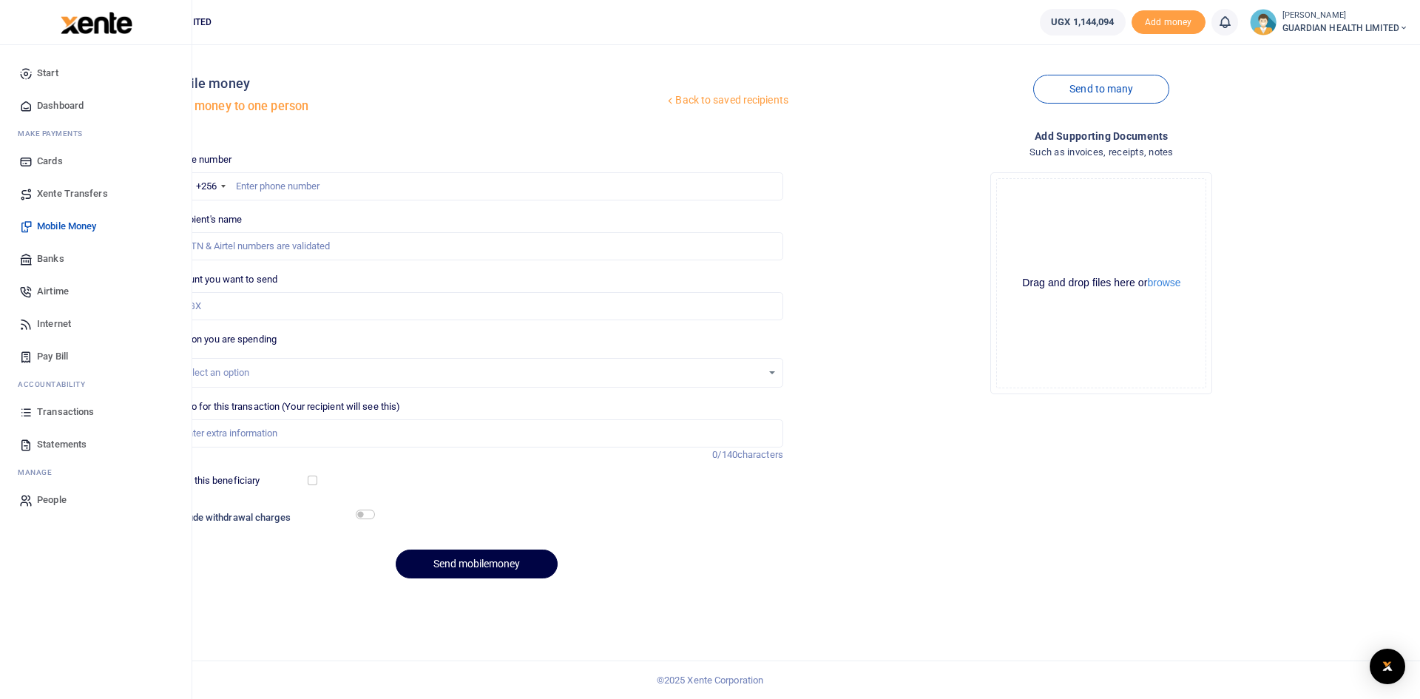
click at [57, 95] on link "Dashboard" at bounding box center [96, 106] width 168 height 33
click at [58, 102] on span "Dashboard" at bounding box center [60, 105] width 47 height 15
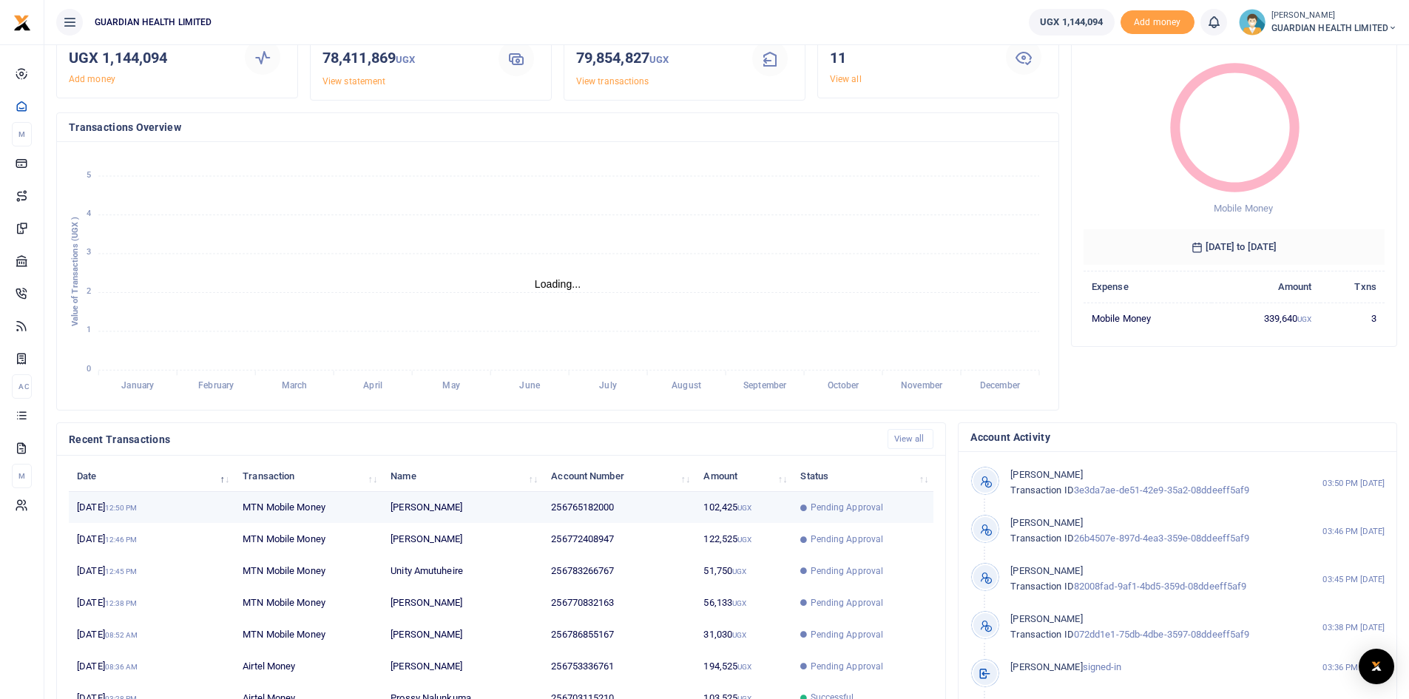
scroll to position [185, 0]
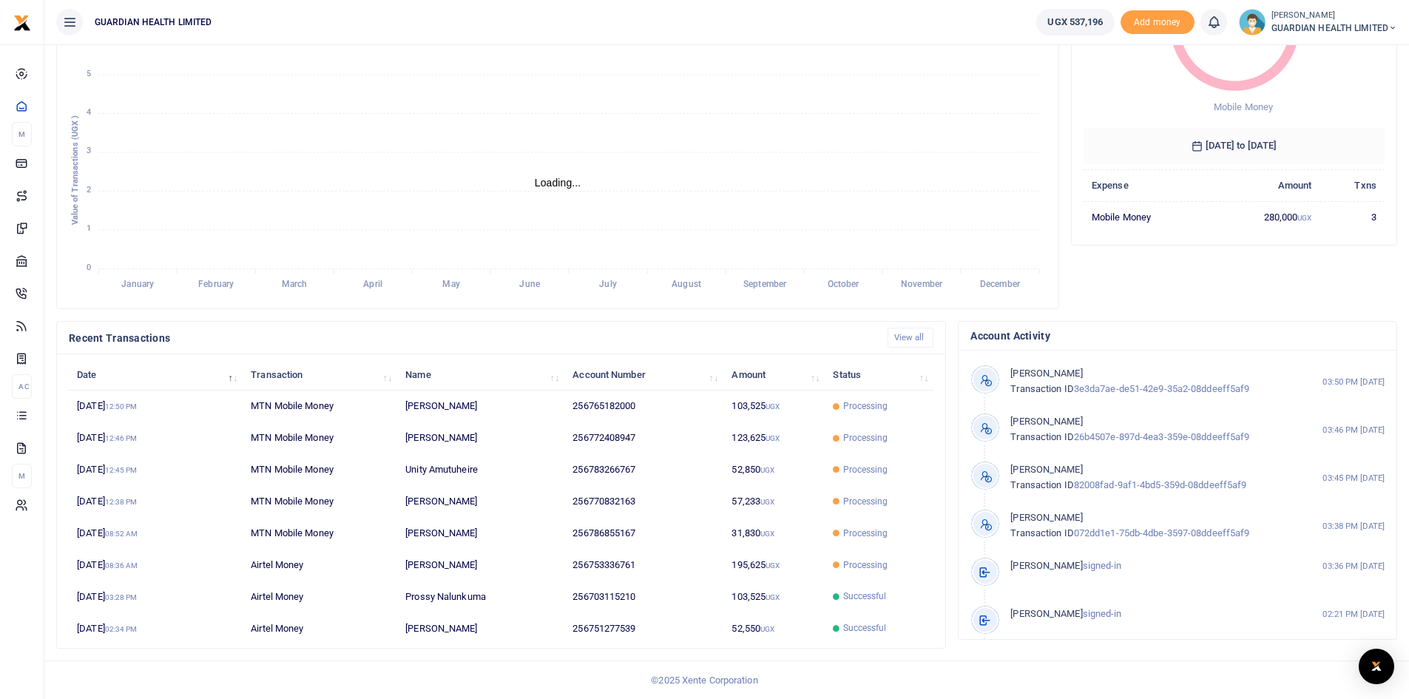
scroll to position [12, 12]
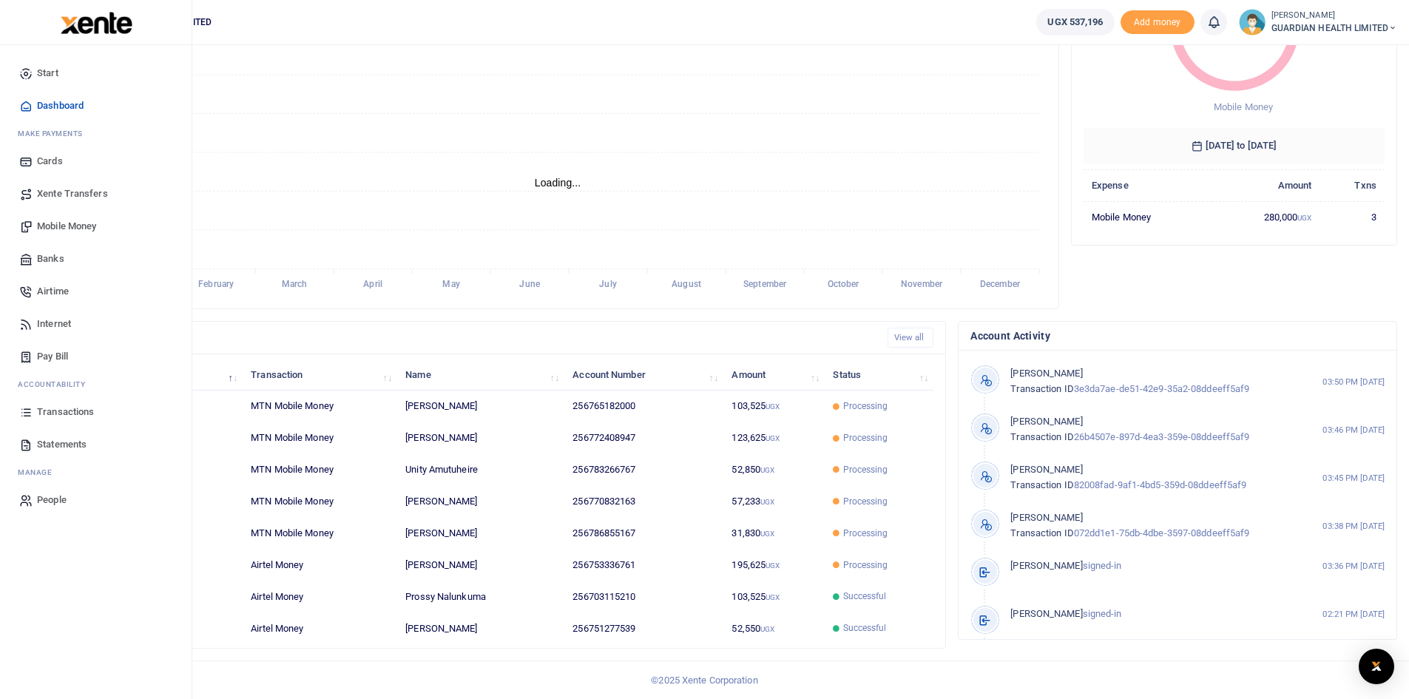
click at [78, 416] on span "Transactions" at bounding box center [65, 412] width 57 height 15
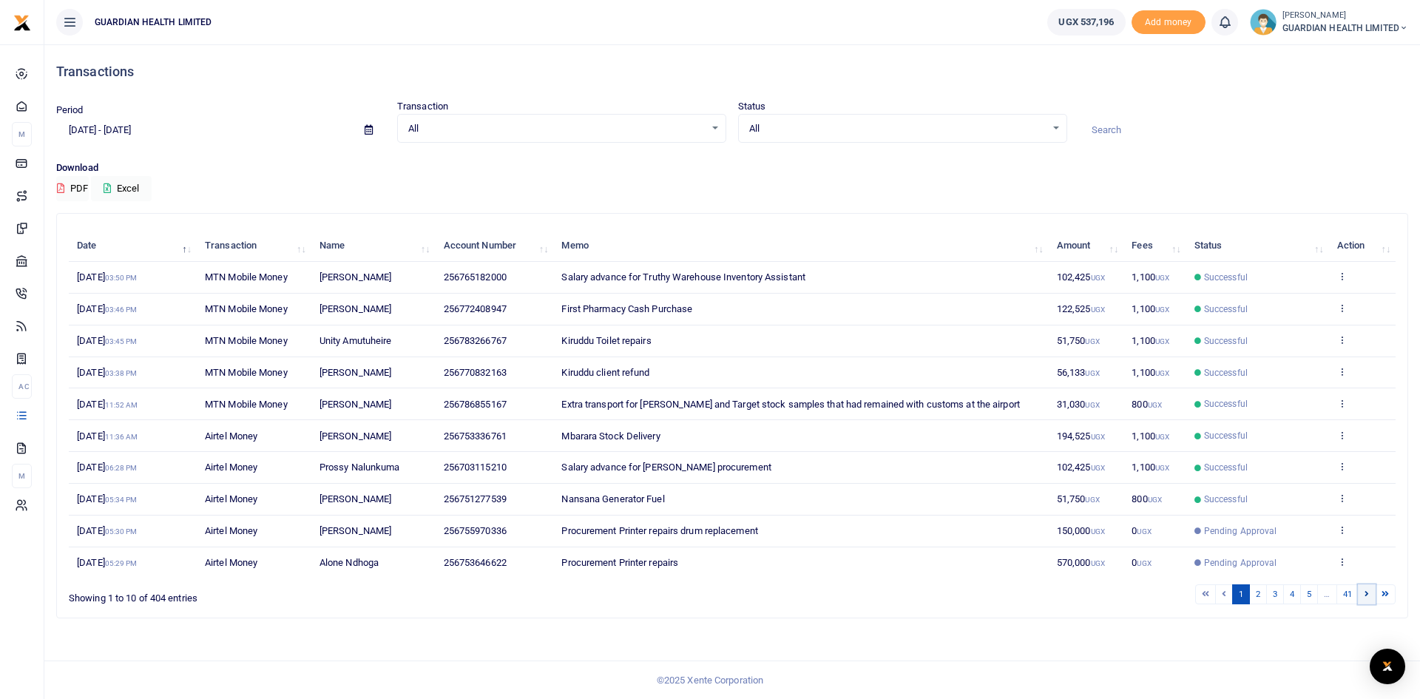
click at [1368, 597] on icon at bounding box center [1367, 594] width 4 height 8
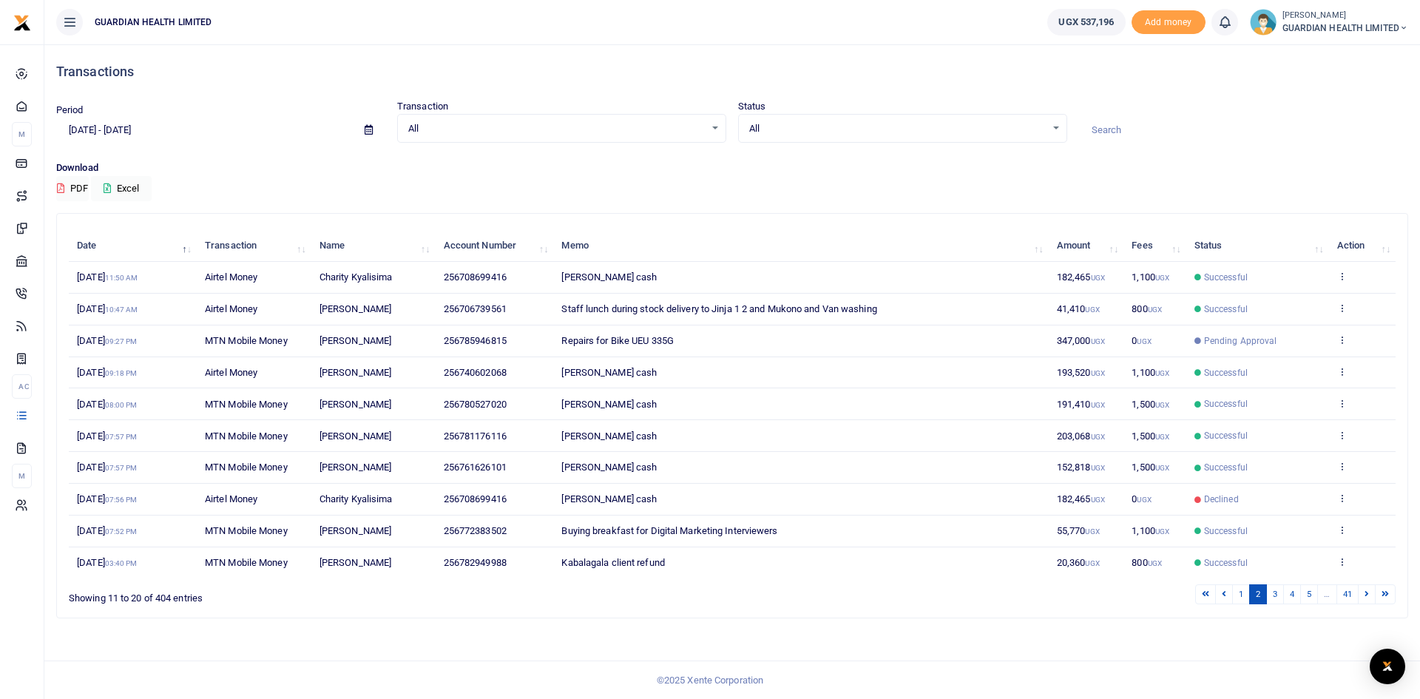
click at [1368, 597] on icon at bounding box center [1367, 594] width 4 height 8
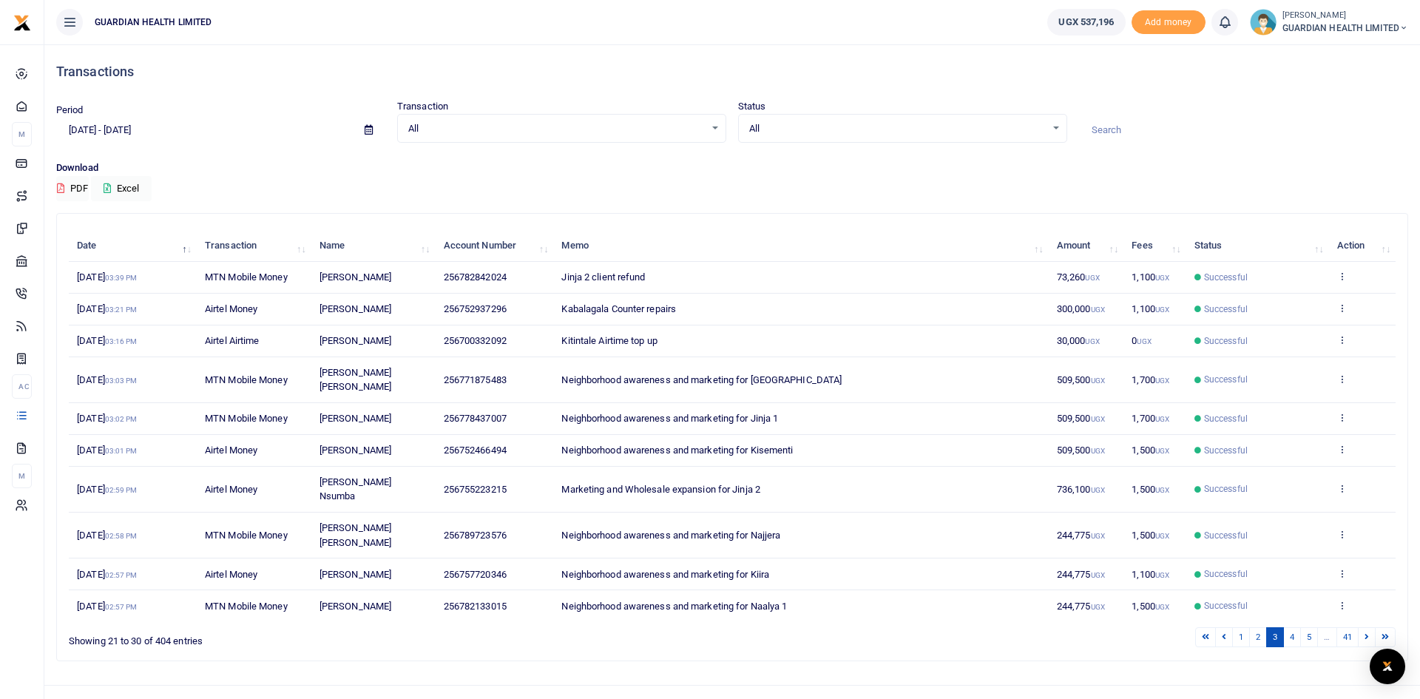
click at [1368, 626] on div "1 2 3 4 5 … 41" at bounding box center [1009, 637] width 775 height 23
click at [1368, 633] on icon at bounding box center [1367, 637] width 4 height 8
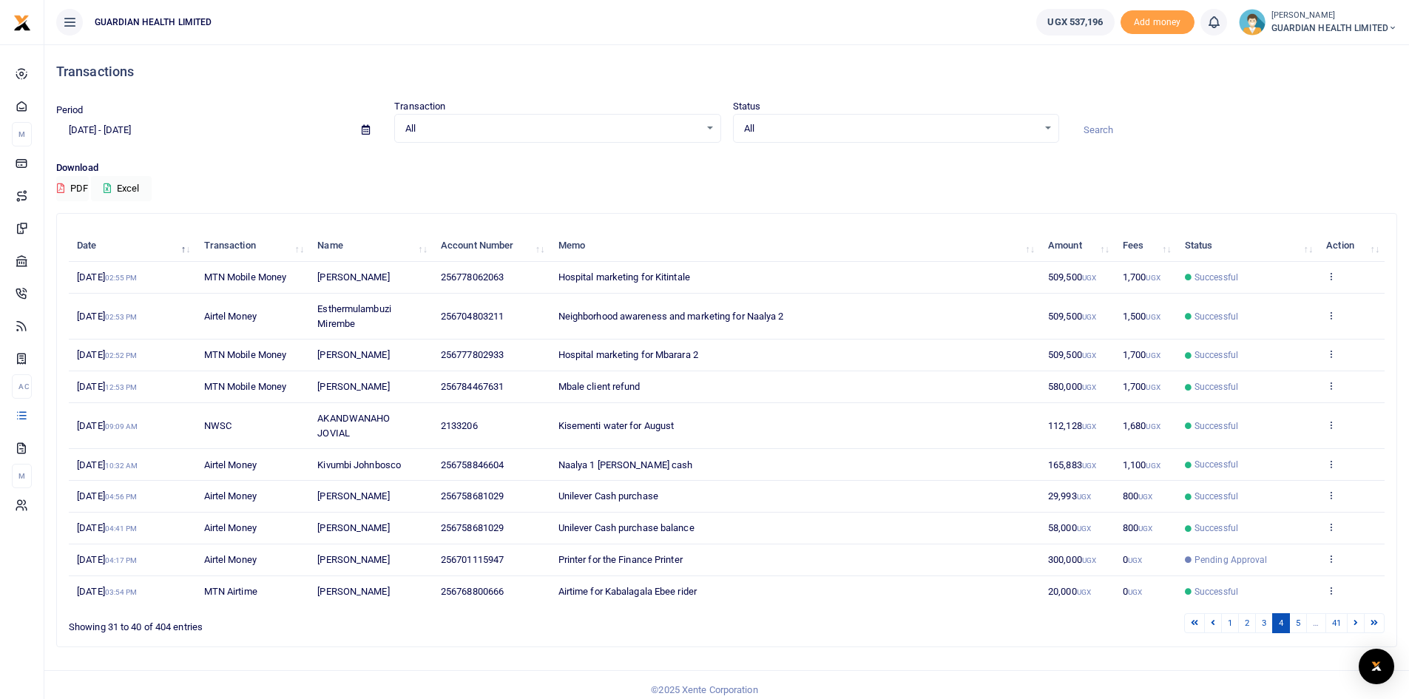
click at [1368, 604] on td "View details Send again" at bounding box center [1351, 591] width 67 height 31
